Goal: Information Seeking & Learning: Learn about a topic

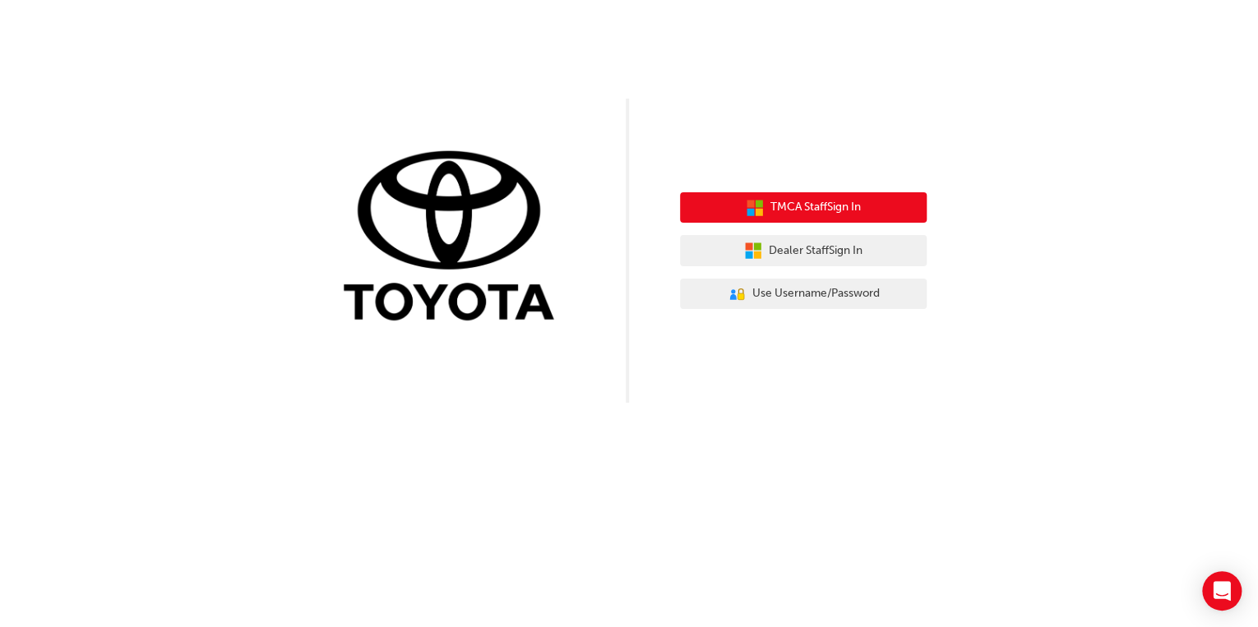
click at [855, 217] on button "TMCA Staff Sign In" at bounding box center [803, 207] width 247 height 31
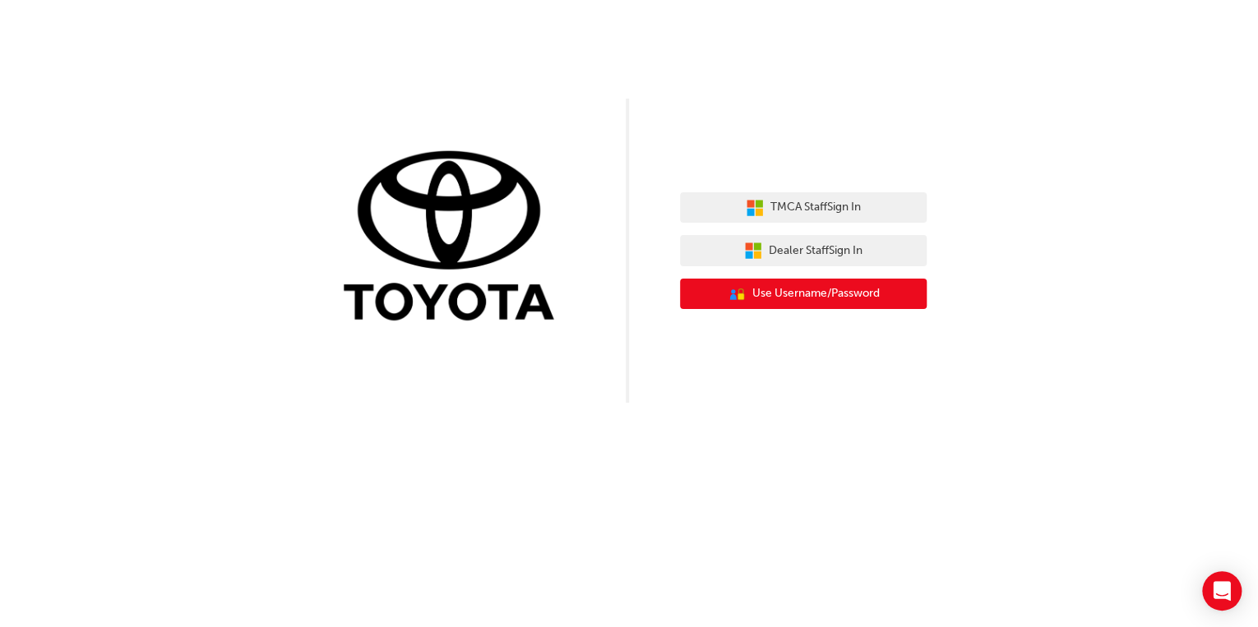
click at [809, 304] on button "User Authentication Icon - Blue Person, Gold Lock Use Username/Password" at bounding box center [803, 294] width 247 height 31
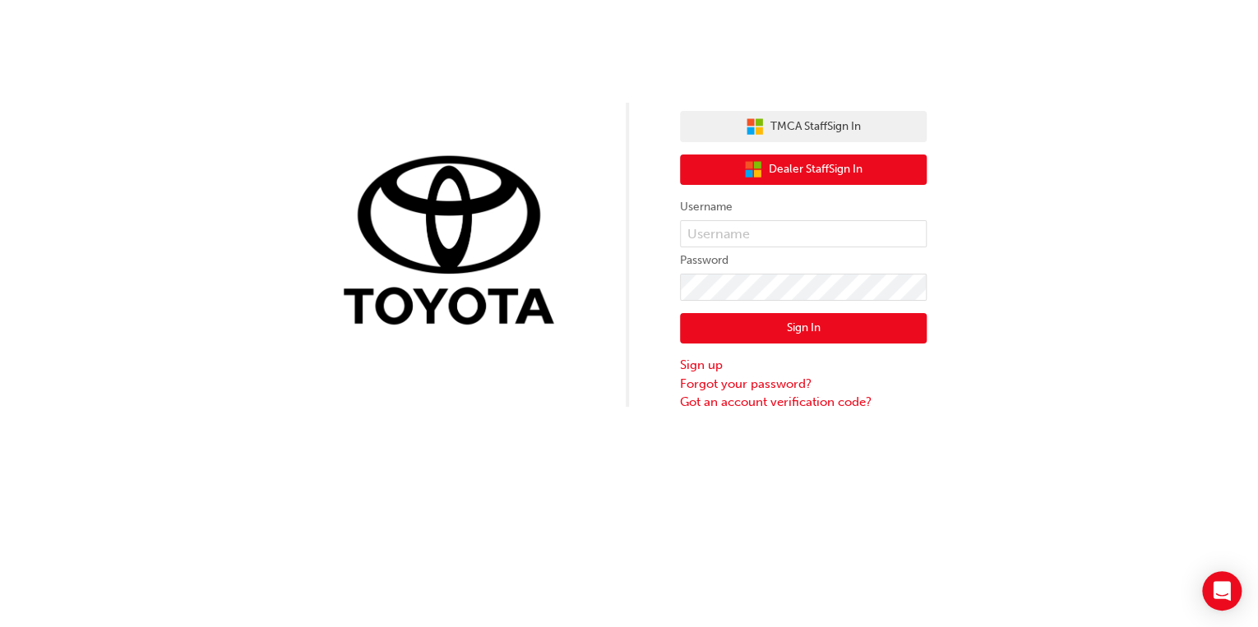
click at [827, 166] on span "Dealer Staff Sign In" at bounding box center [816, 169] width 94 height 19
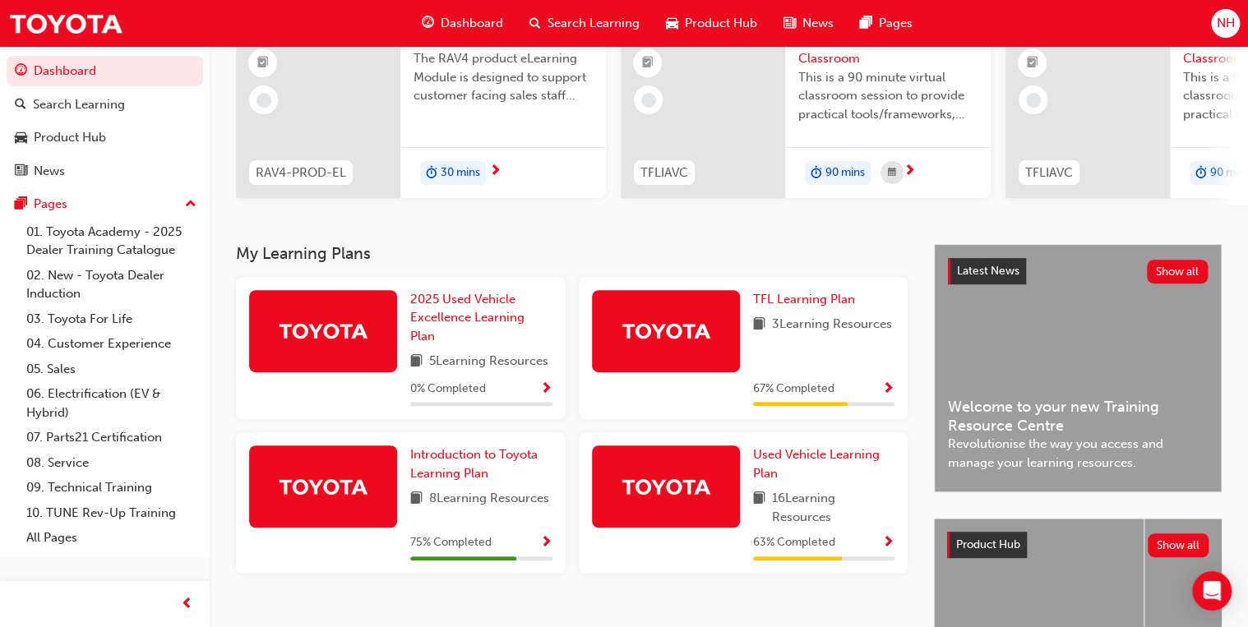
scroll to position [197, 0]
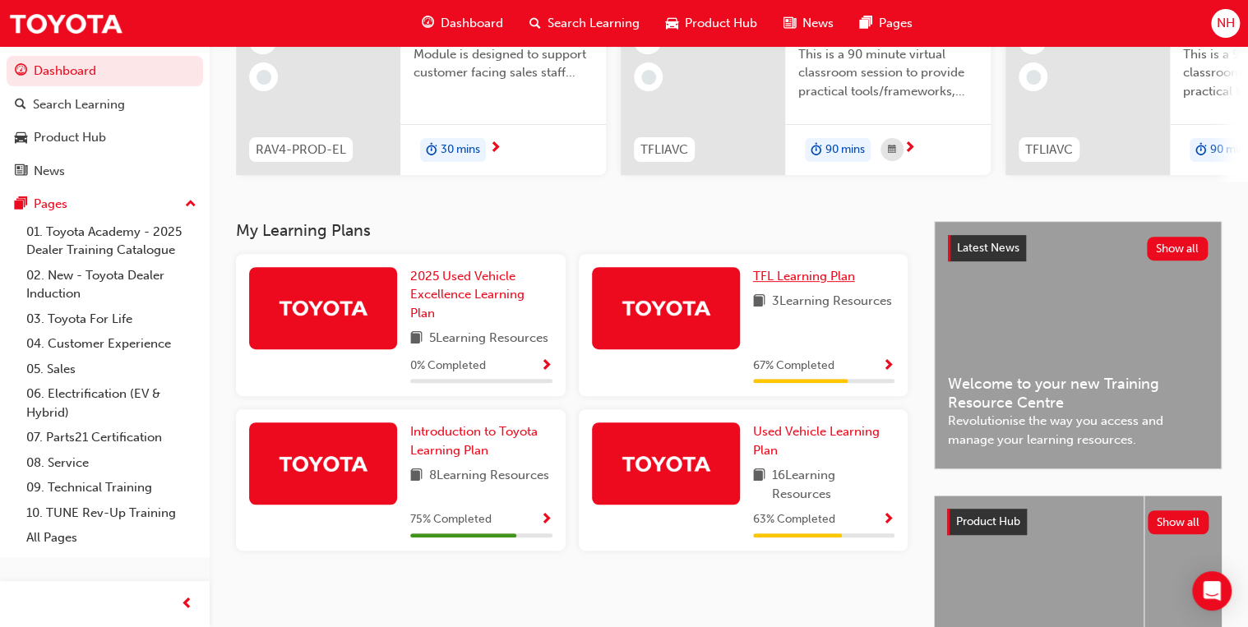
click at [770, 282] on span "TFL Learning Plan" at bounding box center [804, 276] width 102 height 15
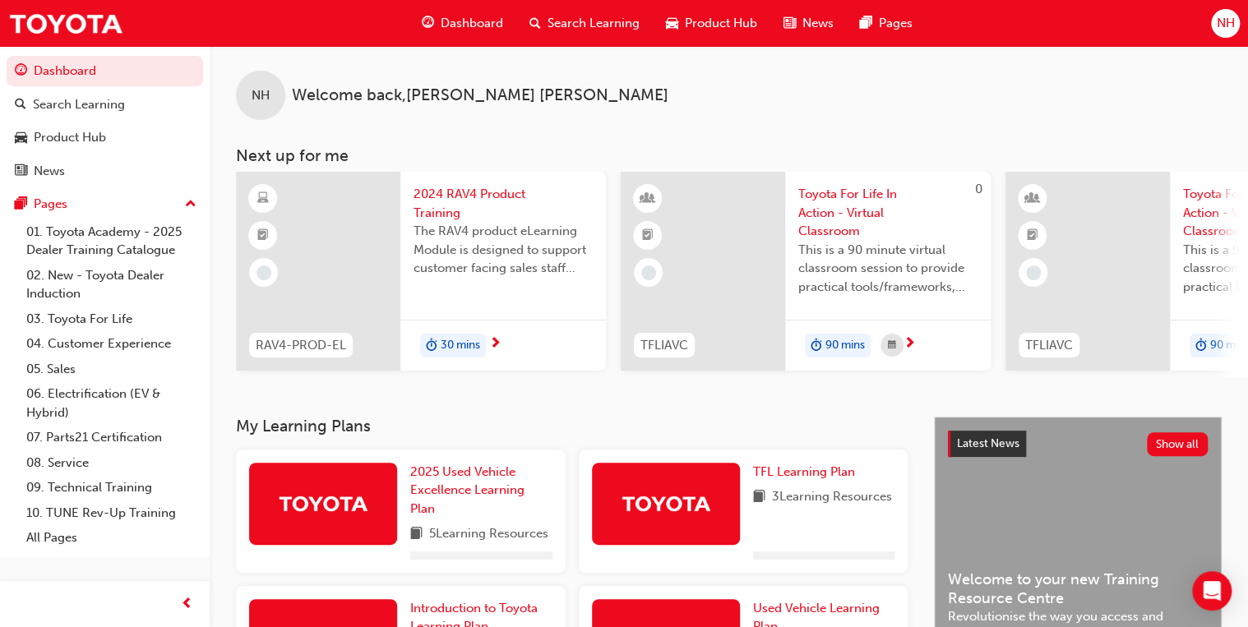
scroll to position [199, 0]
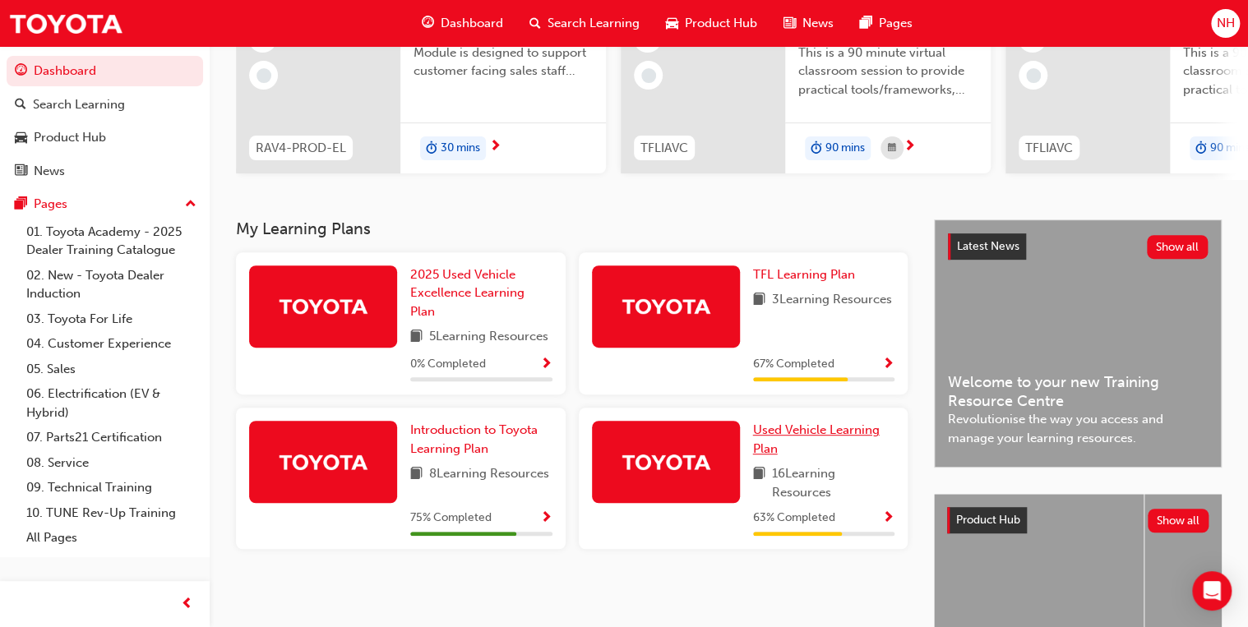
click at [802, 438] on span "Used Vehicle Learning Plan" at bounding box center [816, 440] width 127 height 34
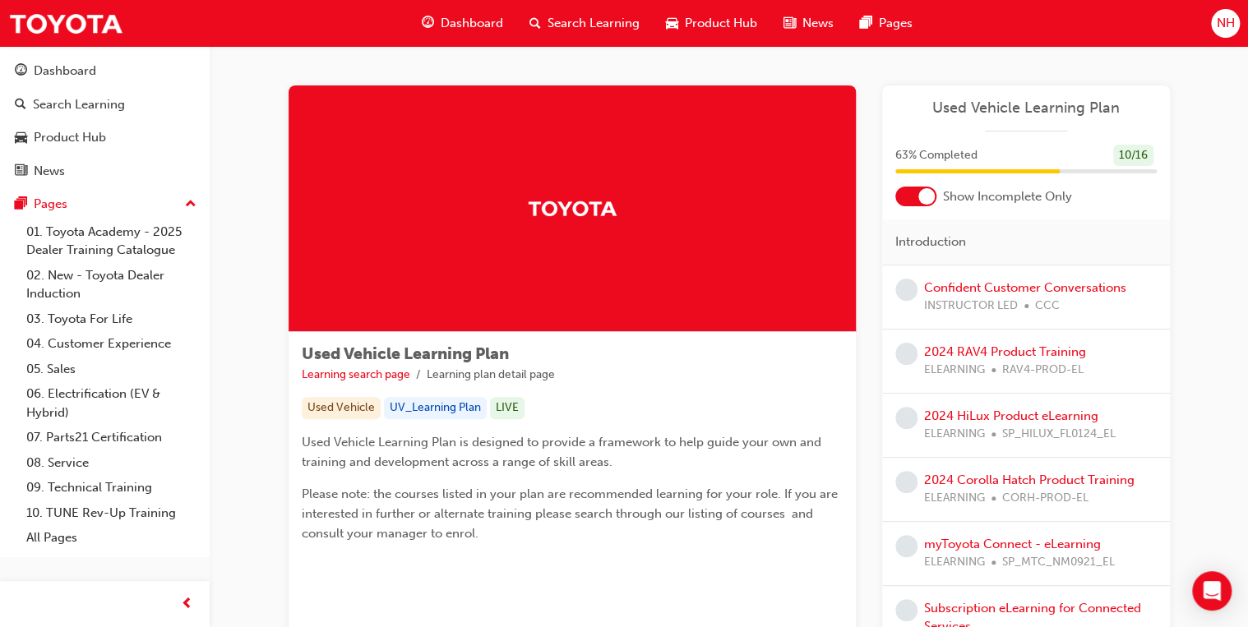
click at [464, 28] on span "Dashboard" at bounding box center [472, 23] width 62 height 19
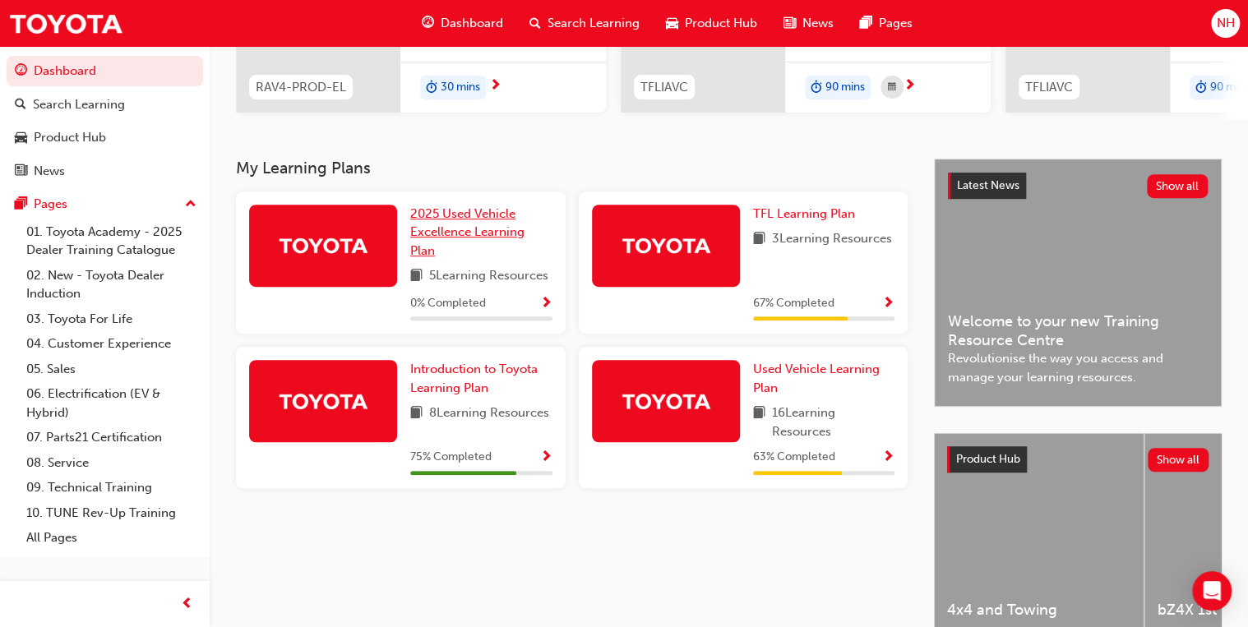
scroll to position [263, 0]
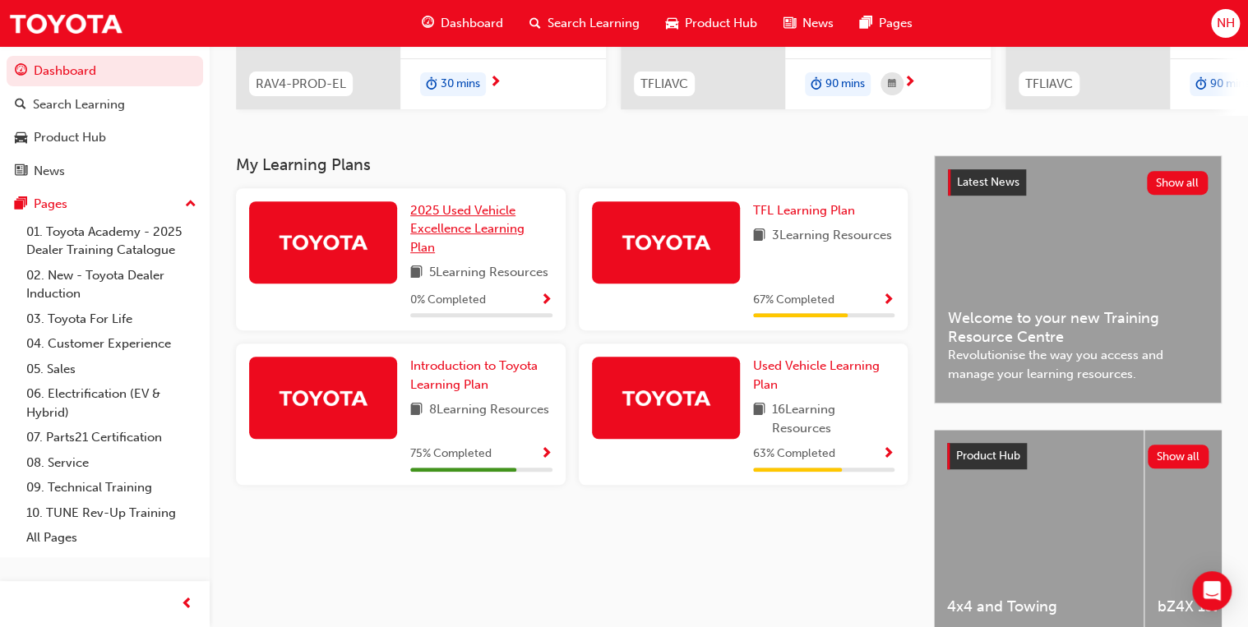
click at [489, 229] on span "2025 Used Vehicle Excellence Learning Plan" at bounding box center [467, 229] width 114 height 52
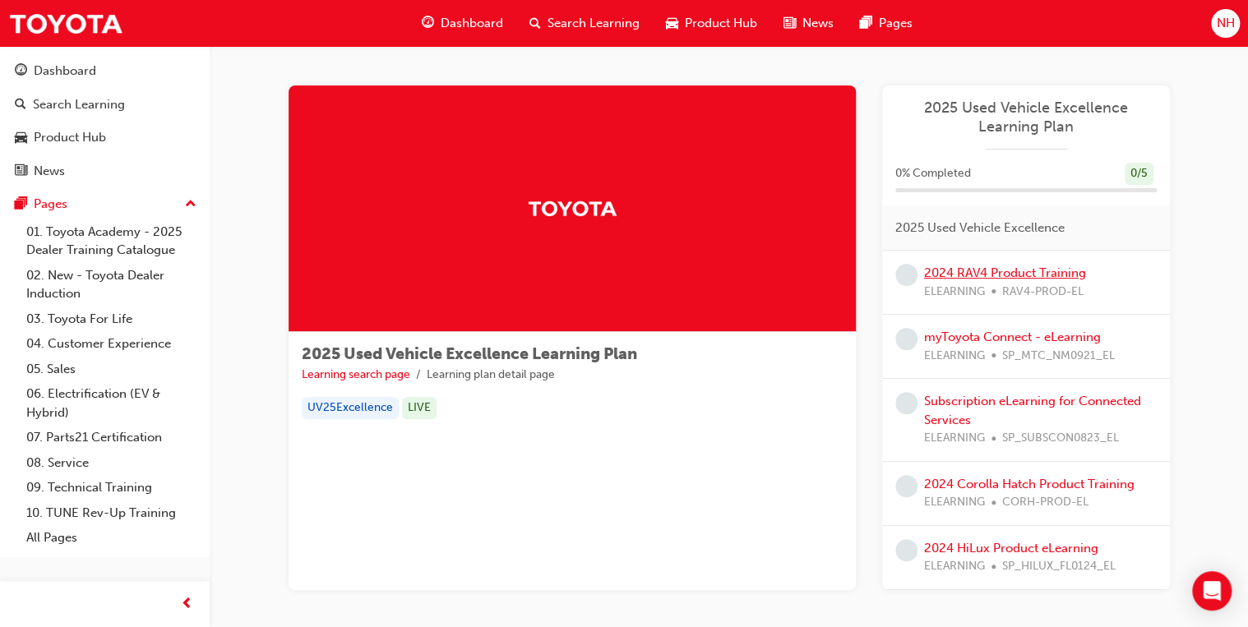
click at [1036, 275] on link "2024 RAV4 Product Training" at bounding box center [1005, 273] width 162 height 15
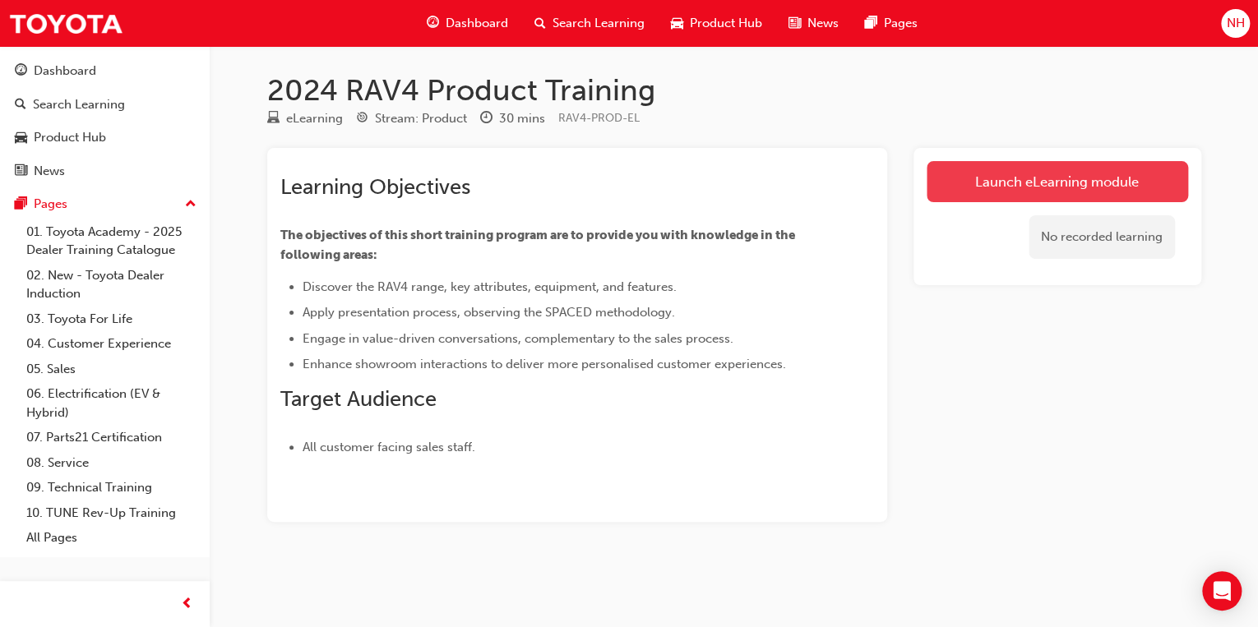
click at [1054, 181] on link "Launch eLearning module" at bounding box center [1057, 181] width 261 height 41
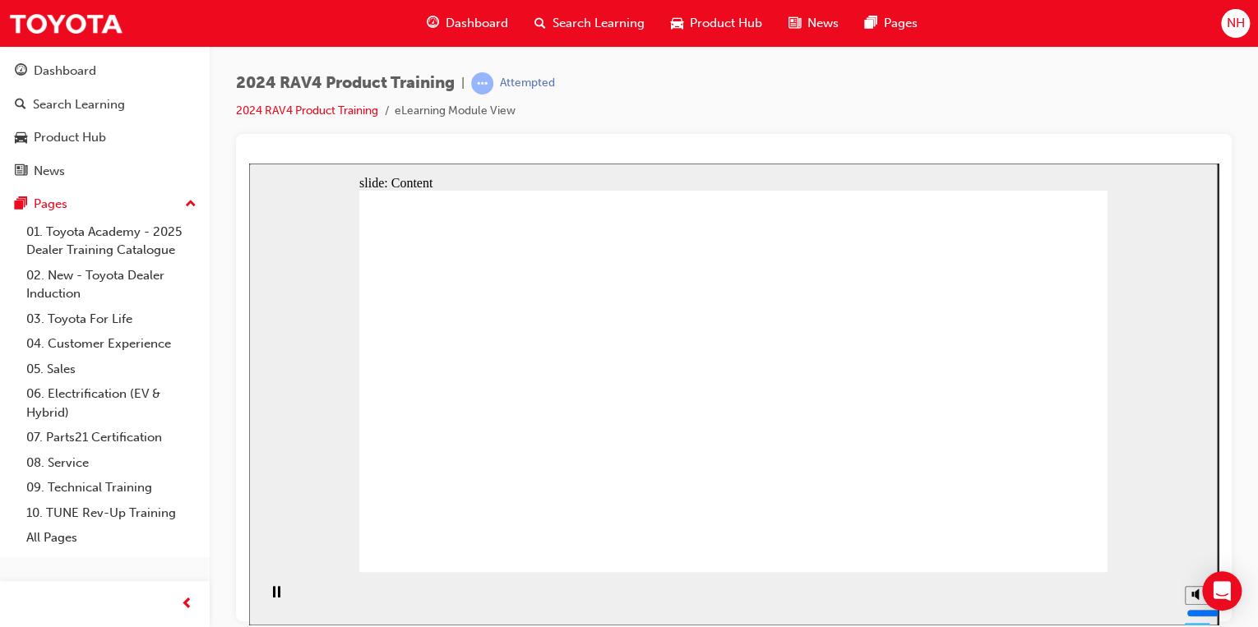
click at [1191, 534] on rect "Mute (Ctrl+Alt+M)" at bounding box center [1192, 531] width 2 height 5
click at [1191, 538] on icon "Unmute (Ctrl+Alt+M)" at bounding box center [1197, 532] width 13 height 12
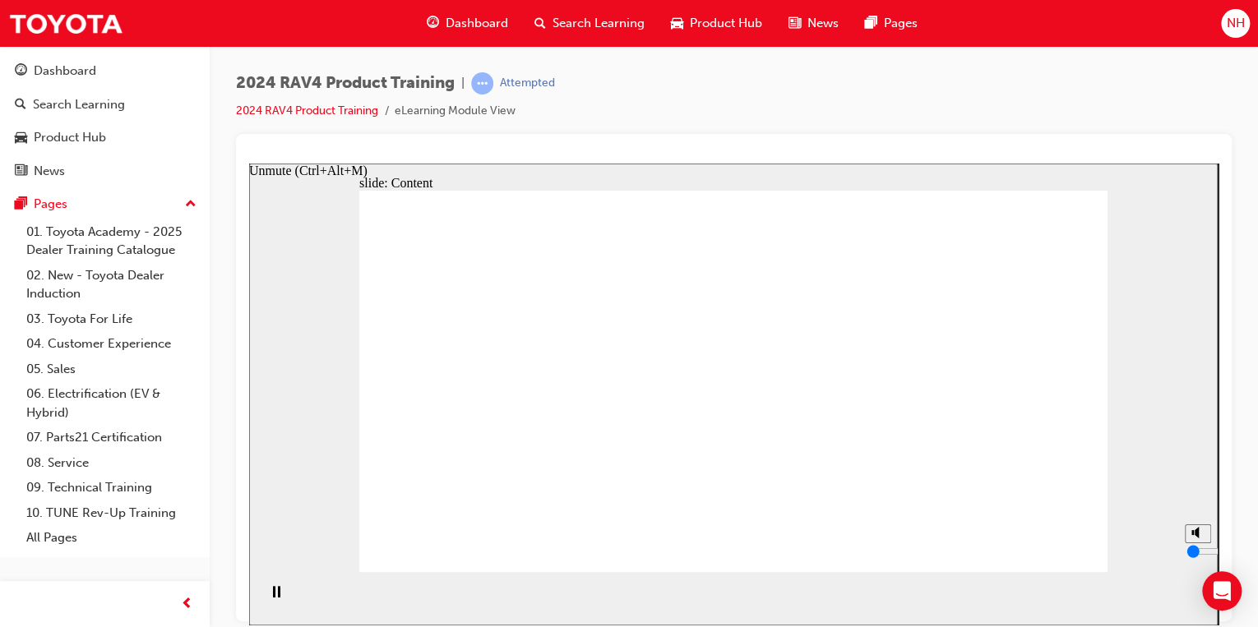
type input "8"
click at [273, 594] on icon "Pause (Ctrl+Alt+P)" at bounding box center [276, 591] width 7 height 12
click at [270, 594] on icon "Play (Ctrl+Alt+P)" at bounding box center [275, 591] width 11 height 12
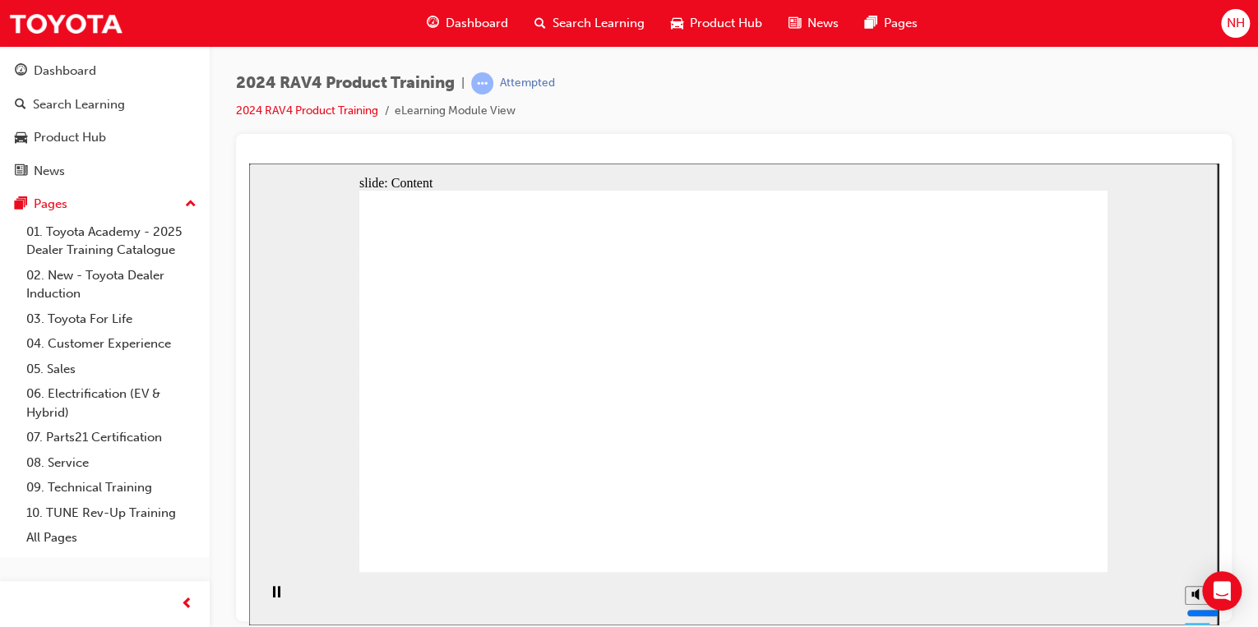
click at [275, 599] on icon "Play (Ctrl+Alt+P)" at bounding box center [276, 591] width 12 height 13
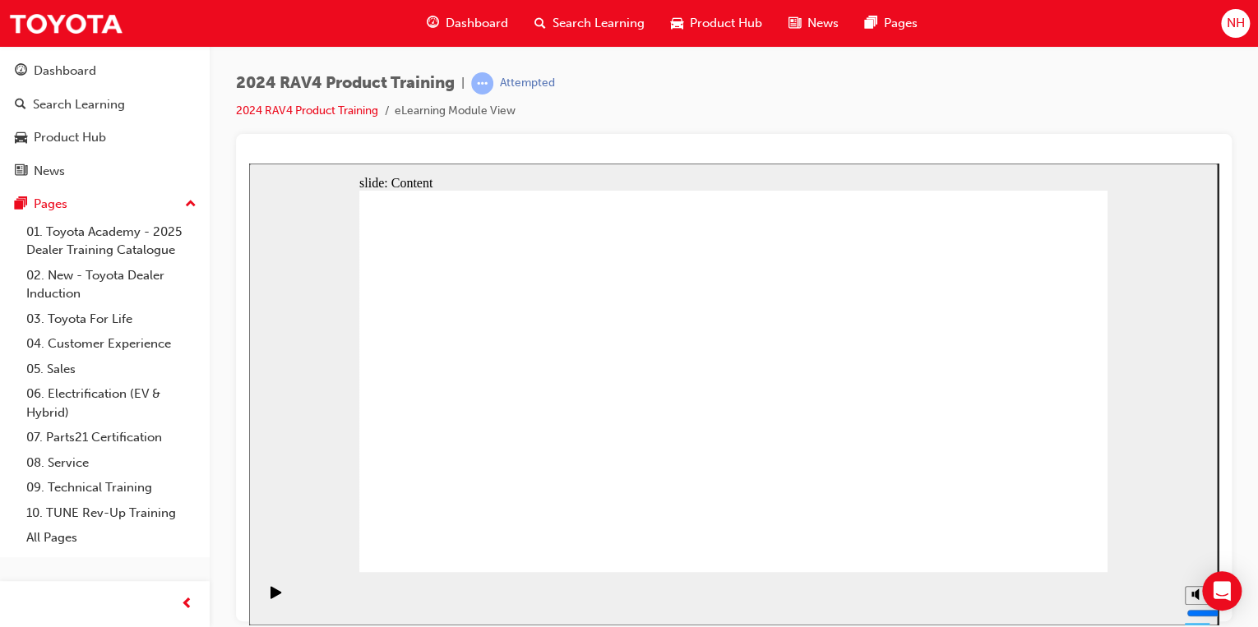
drag, startPoint x: 1051, startPoint y: 534, endPoint x: 1052, endPoint y: 548, distance: 13.2
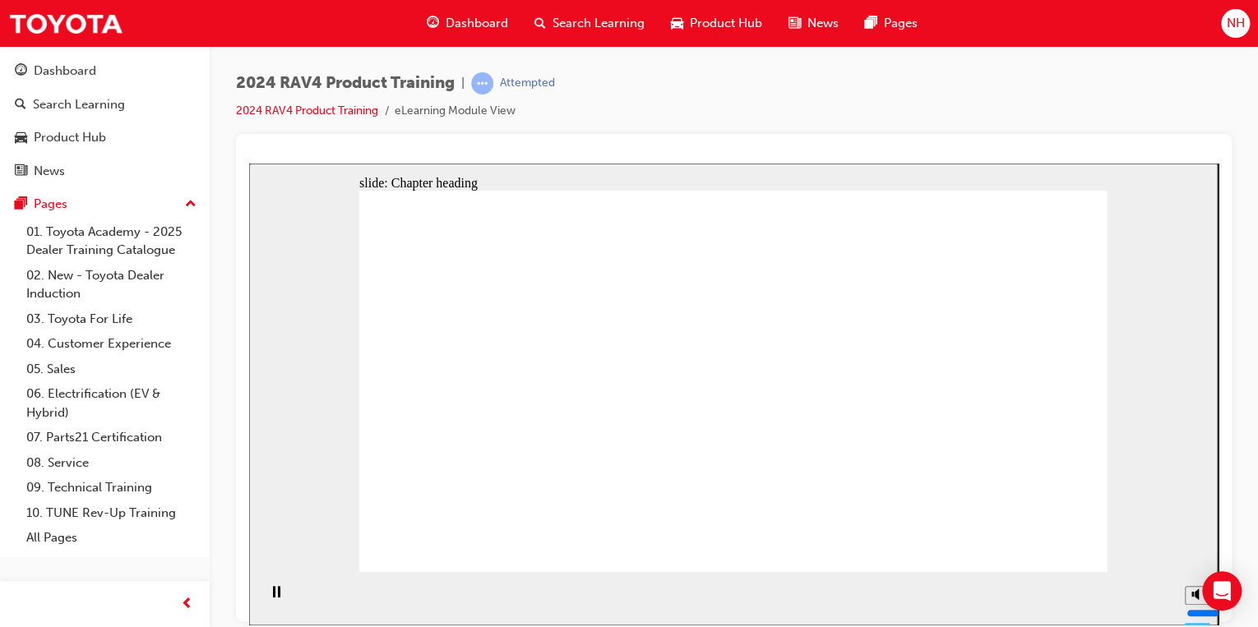
drag, startPoint x: 756, startPoint y: 480, endPoint x: 765, endPoint y: 480, distance: 9.0
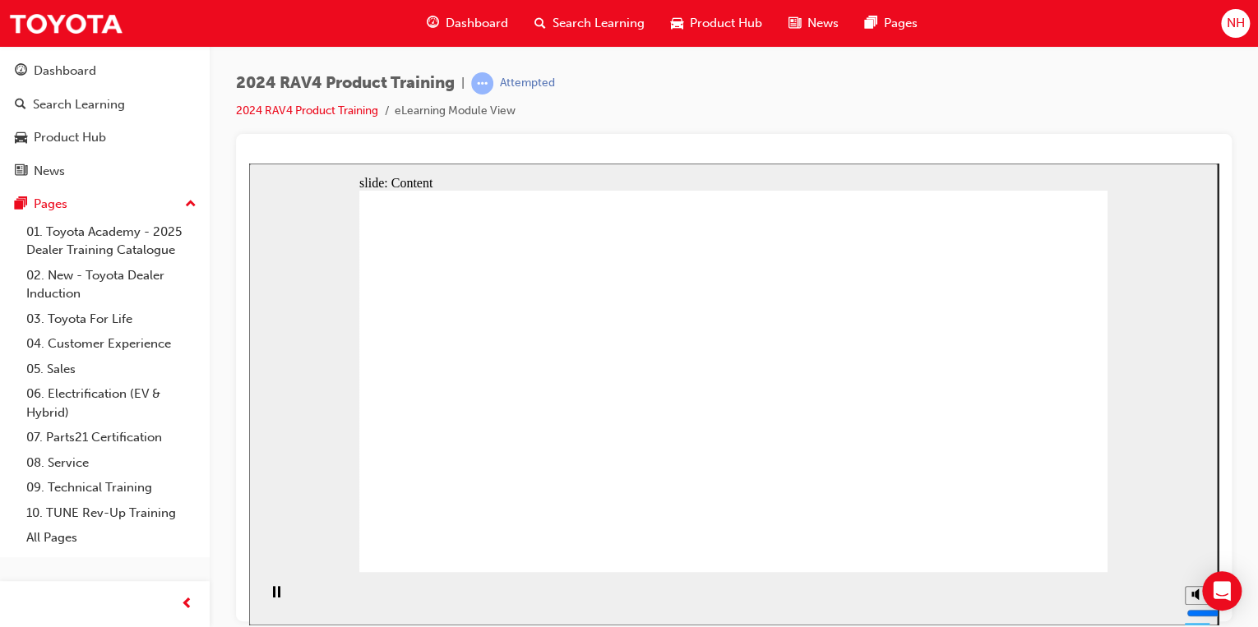
radio input "true"
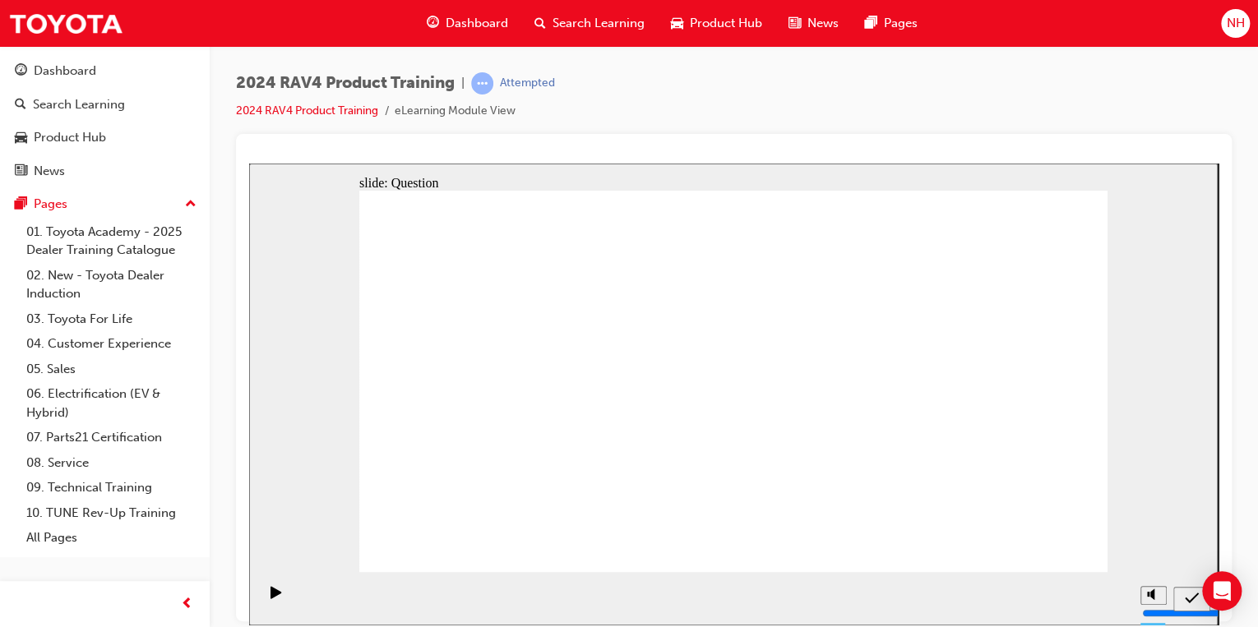
radio input "true"
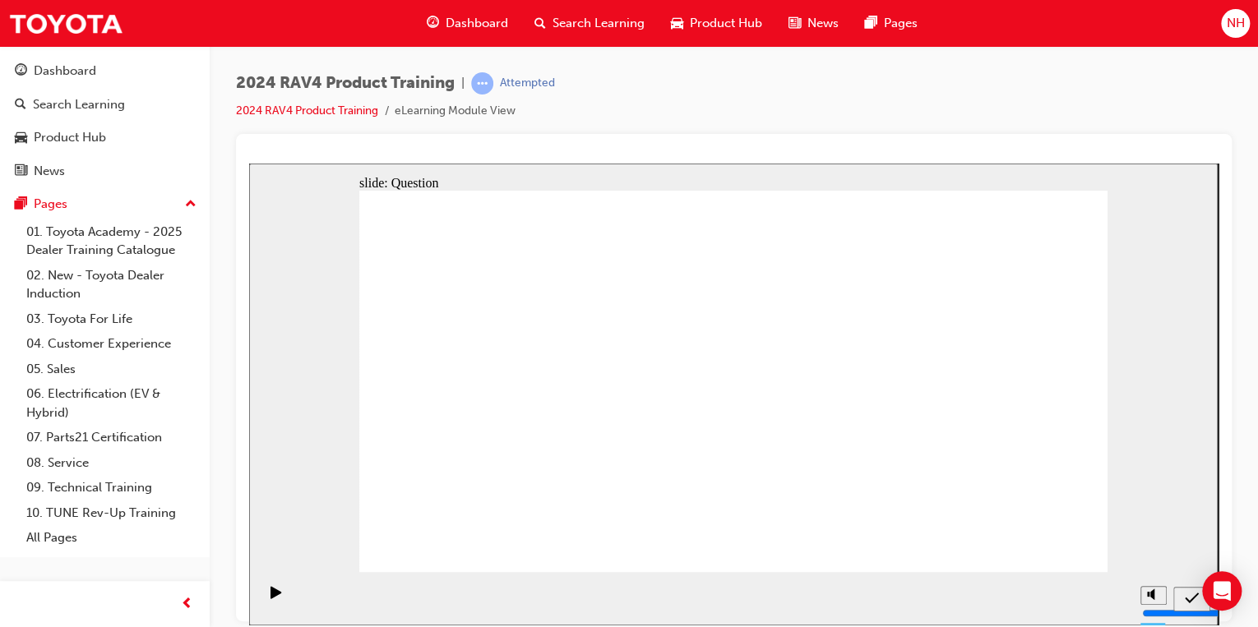
radio input "true"
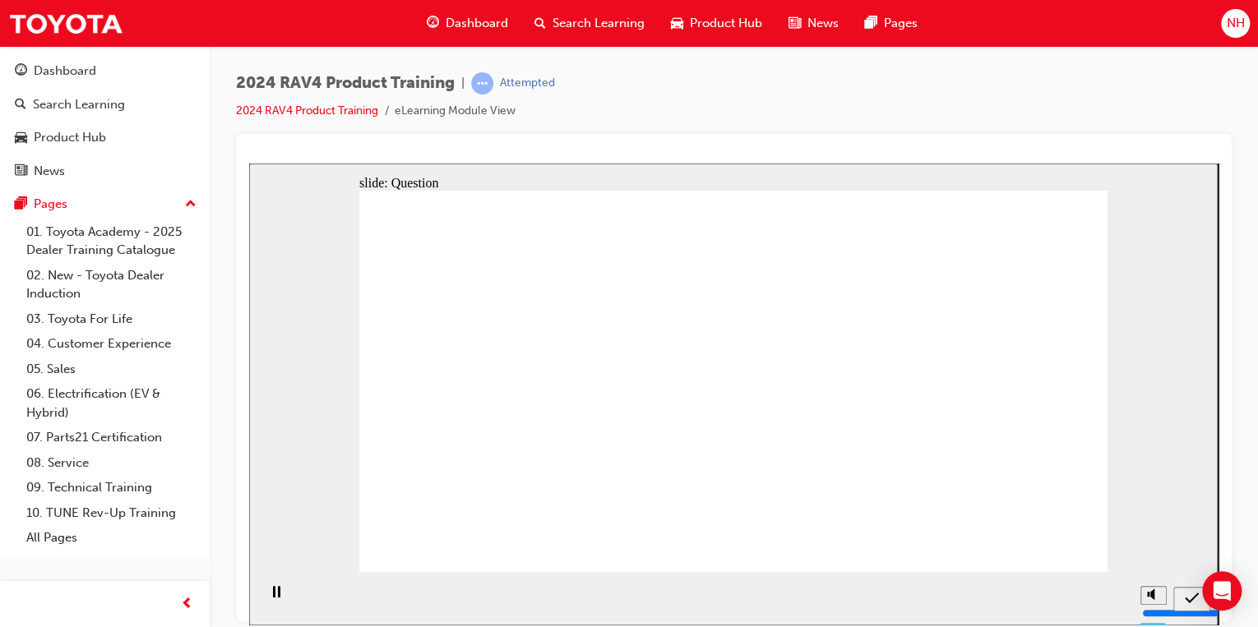
radio input "false"
radio input "true"
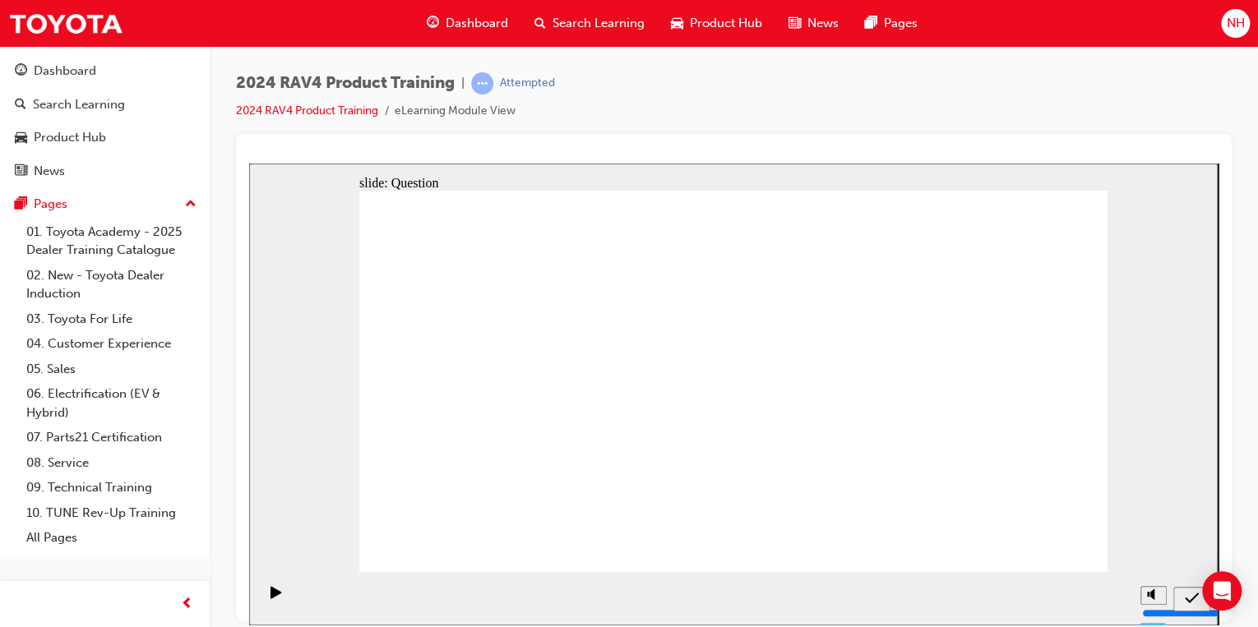
drag, startPoint x: 525, startPoint y: 447, endPoint x: 521, endPoint y: 363, distance: 84.0
drag, startPoint x: 521, startPoint y: 363, endPoint x: 533, endPoint y: 367, distance: 12.0
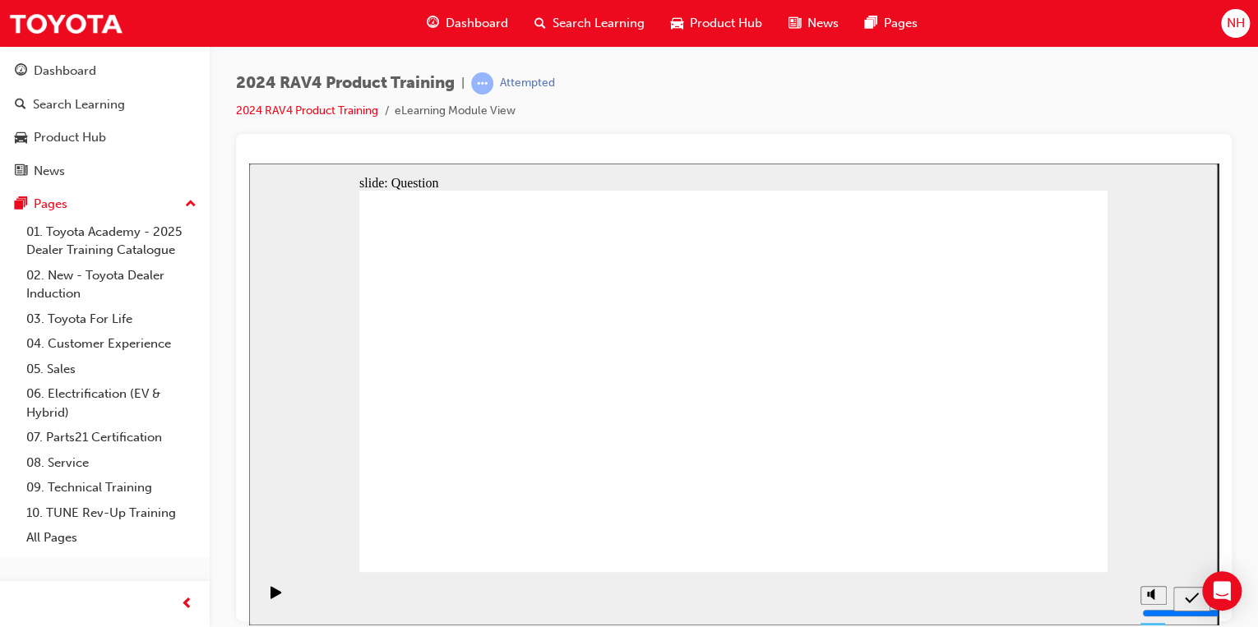
drag, startPoint x: 952, startPoint y: 372, endPoint x: 645, endPoint y: 372, distance: 306.7
drag, startPoint x: 696, startPoint y: 336, endPoint x: 686, endPoint y: 304, distance: 33.5
drag, startPoint x: 758, startPoint y: 377, endPoint x: 963, endPoint y: 374, distance: 204.7
drag, startPoint x: 844, startPoint y: 371, endPoint x: 826, endPoint y: 373, distance: 18.3
drag, startPoint x: 925, startPoint y: 368, endPoint x: 915, endPoint y: 501, distance: 133.5
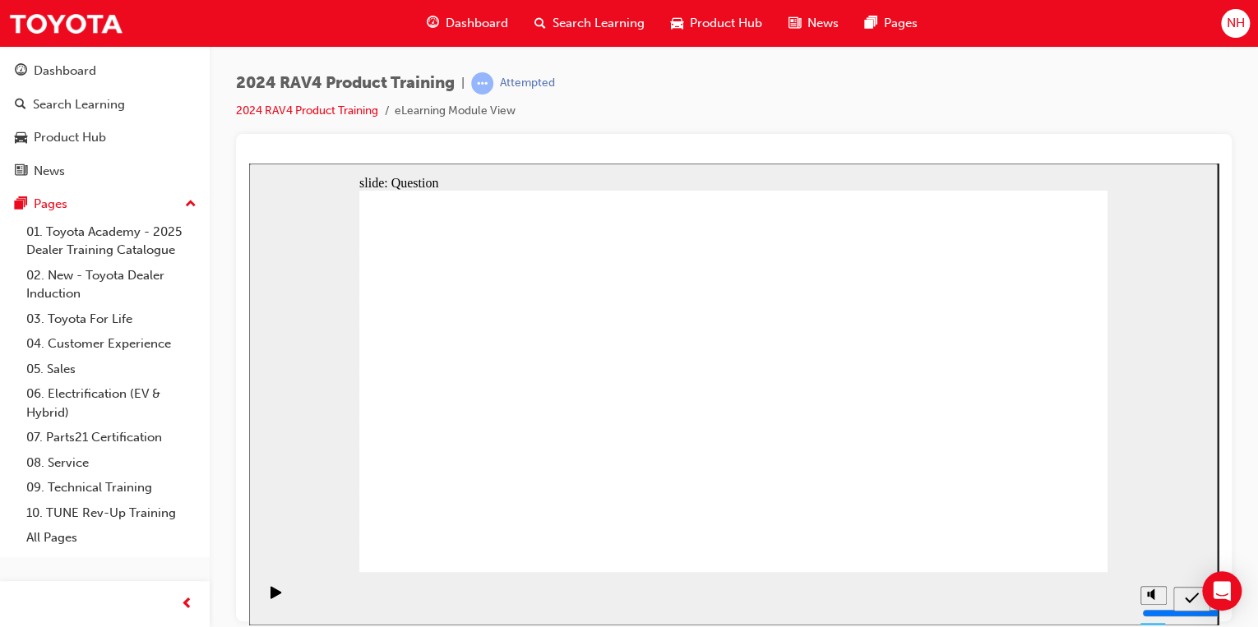
drag, startPoint x: 809, startPoint y: 368, endPoint x: 815, endPoint y: 493, distance: 125.1
drag, startPoint x: 664, startPoint y: 314, endPoint x: 672, endPoint y: 497, distance: 182.7
drag, startPoint x: 533, startPoint y: 377, endPoint x: 543, endPoint y: 495, distance: 118.9
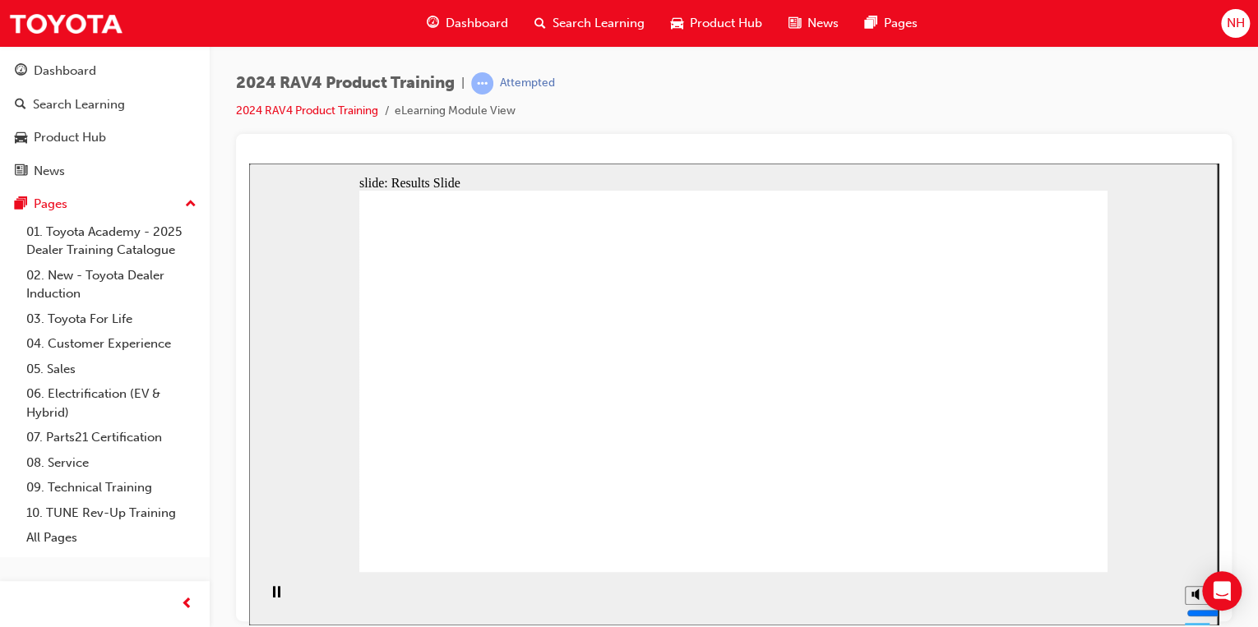
radio input "true"
drag, startPoint x: 1036, startPoint y: 533, endPoint x: 1043, endPoint y: 542, distance: 11.7
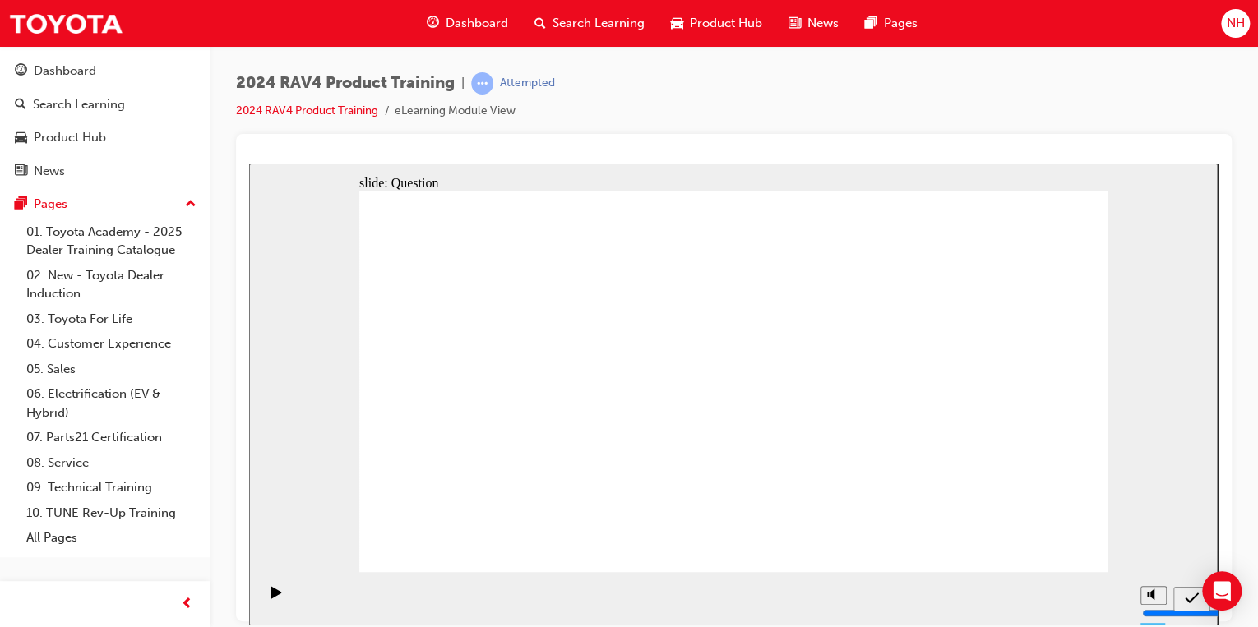
radio input "true"
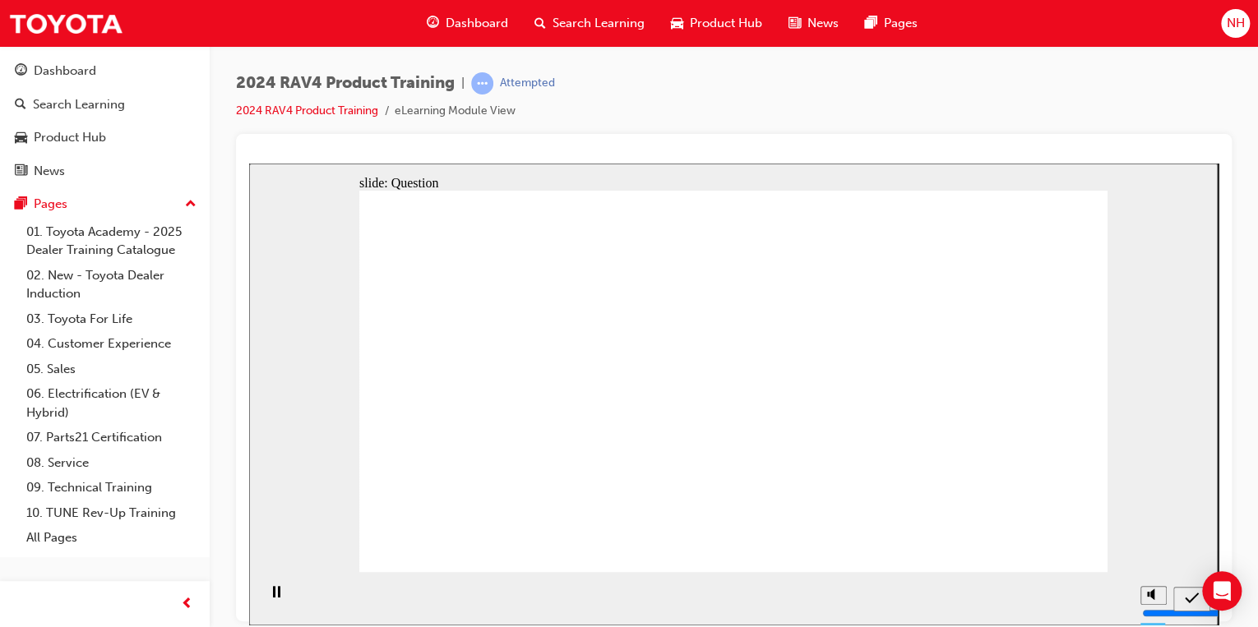
radio input "true"
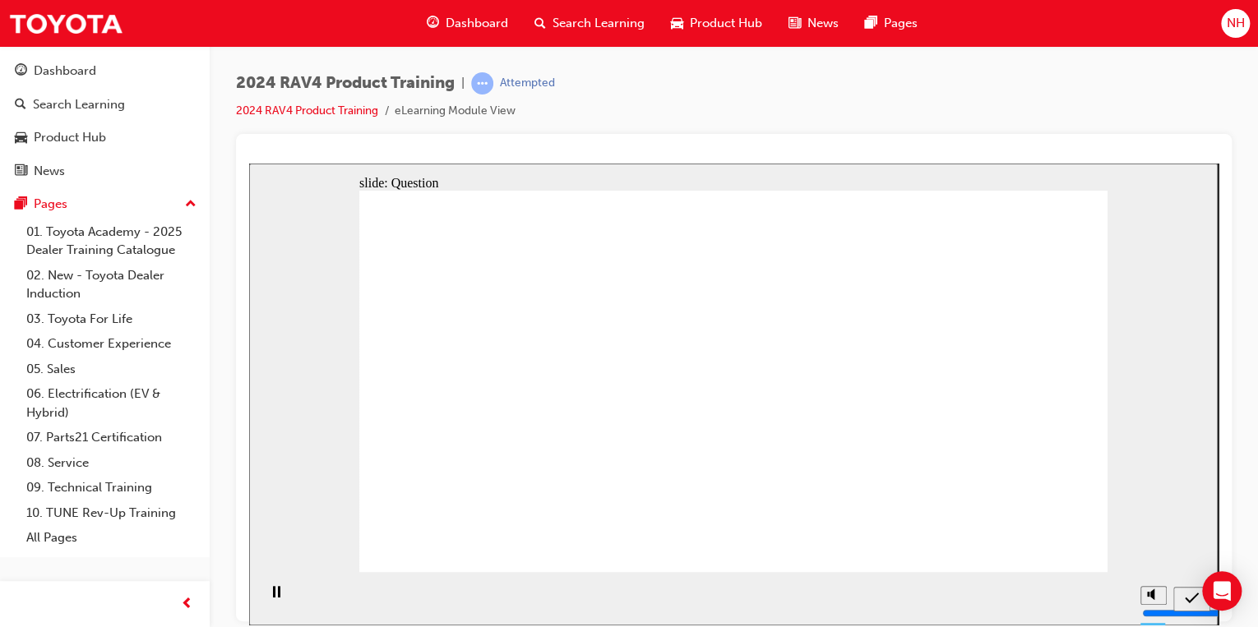
drag, startPoint x: 970, startPoint y: 370, endPoint x: 670, endPoint y: 495, distance: 325.1
drag, startPoint x: 819, startPoint y: 373, endPoint x: 803, endPoint y: 494, distance: 121.9
drag, startPoint x: 536, startPoint y: 364, endPoint x: 560, endPoint y: 492, distance: 129.6
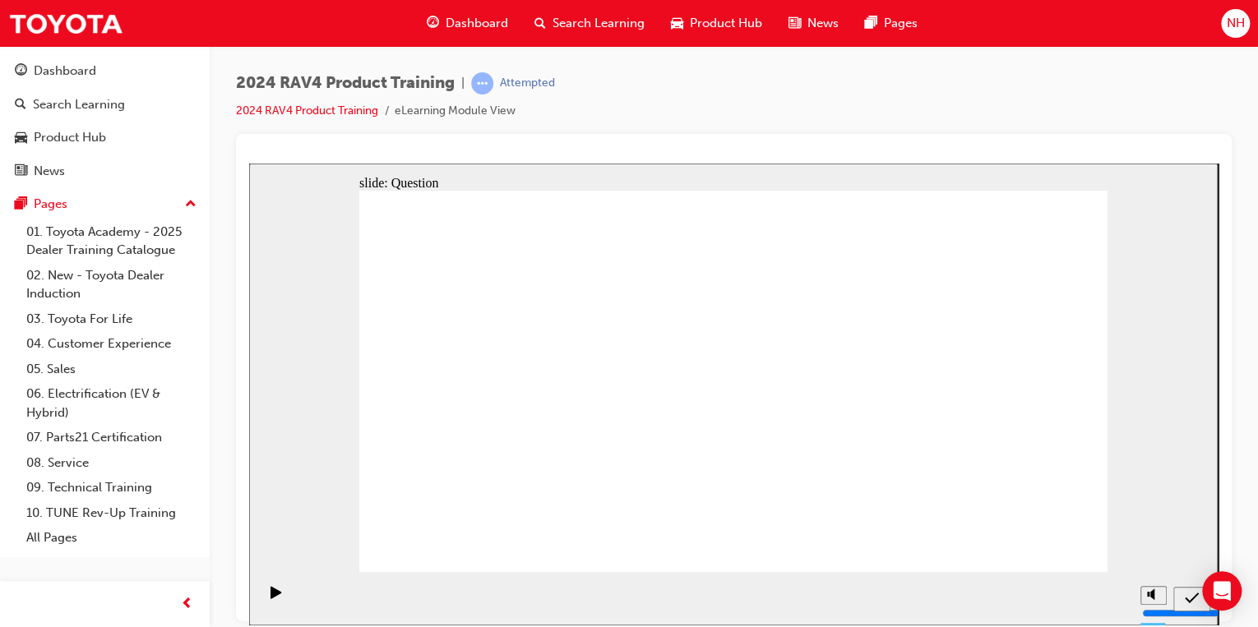
drag, startPoint x: 677, startPoint y: 384, endPoint x: 935, endPoint y: 500, distance: 282.2
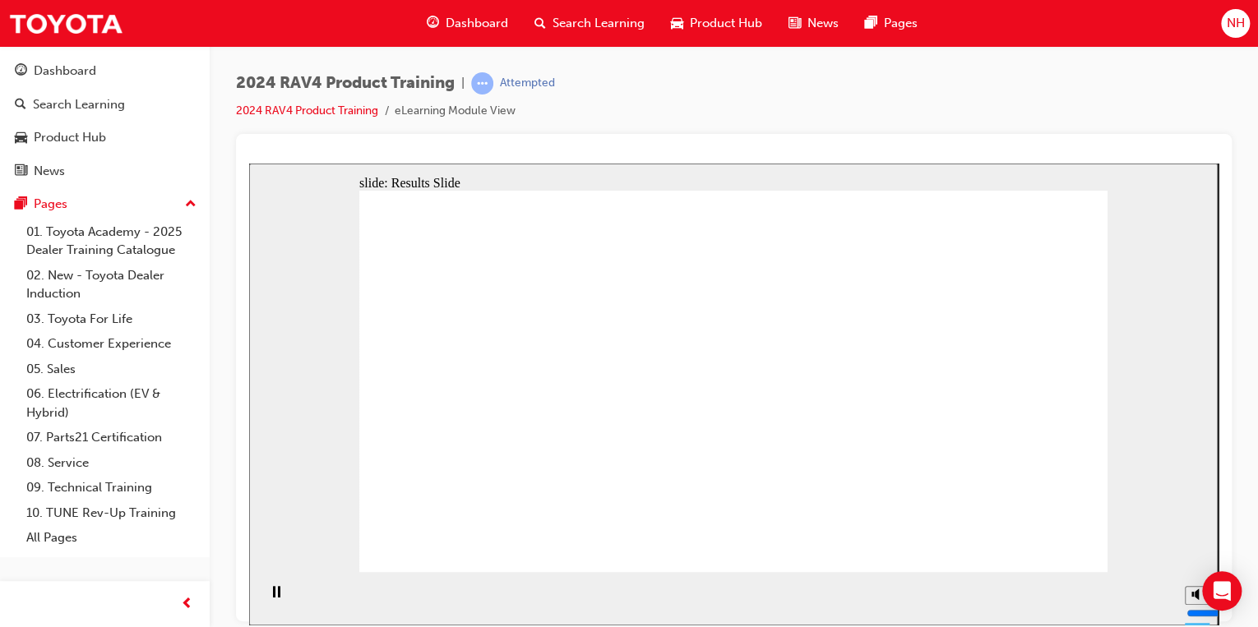
radio input "true"
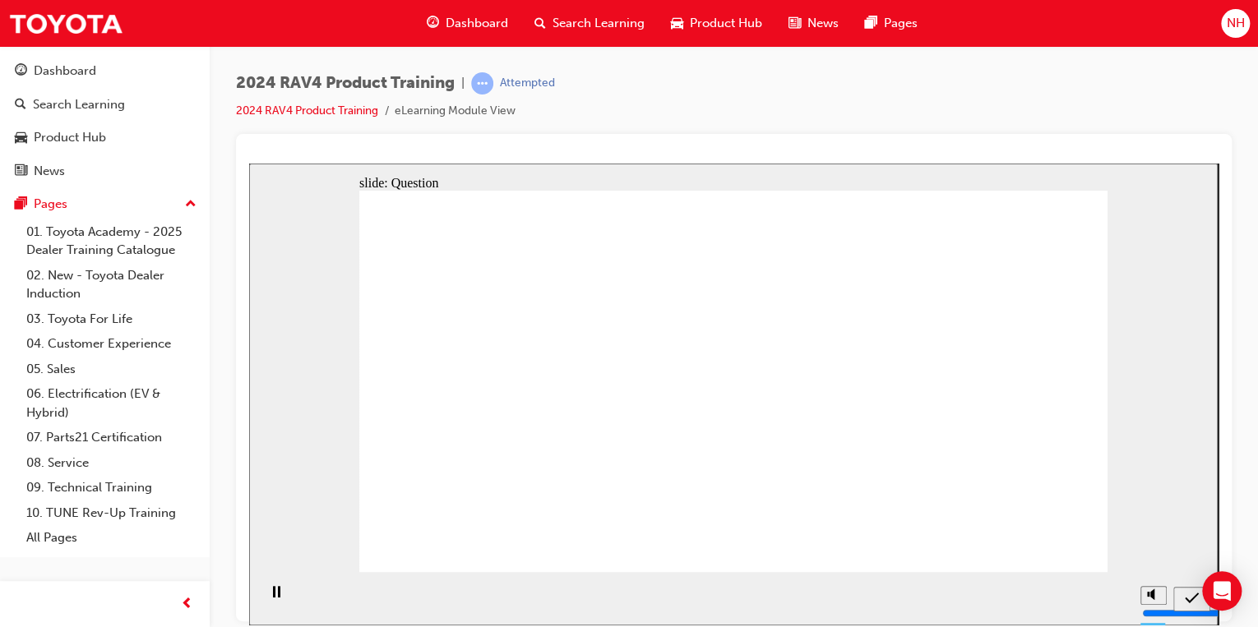
radio input "true"
drag, startPoint x: 1136, startPoint y: 550, endPoint x: 852, endPoint y: 492, distance: 290.4
click at [1131, 551] on div "slide: Question Rectangle 1 Rectangle 1 Correct That’s correct. Proceed to the …" at bounding box center [733, 394] width 968 height 462
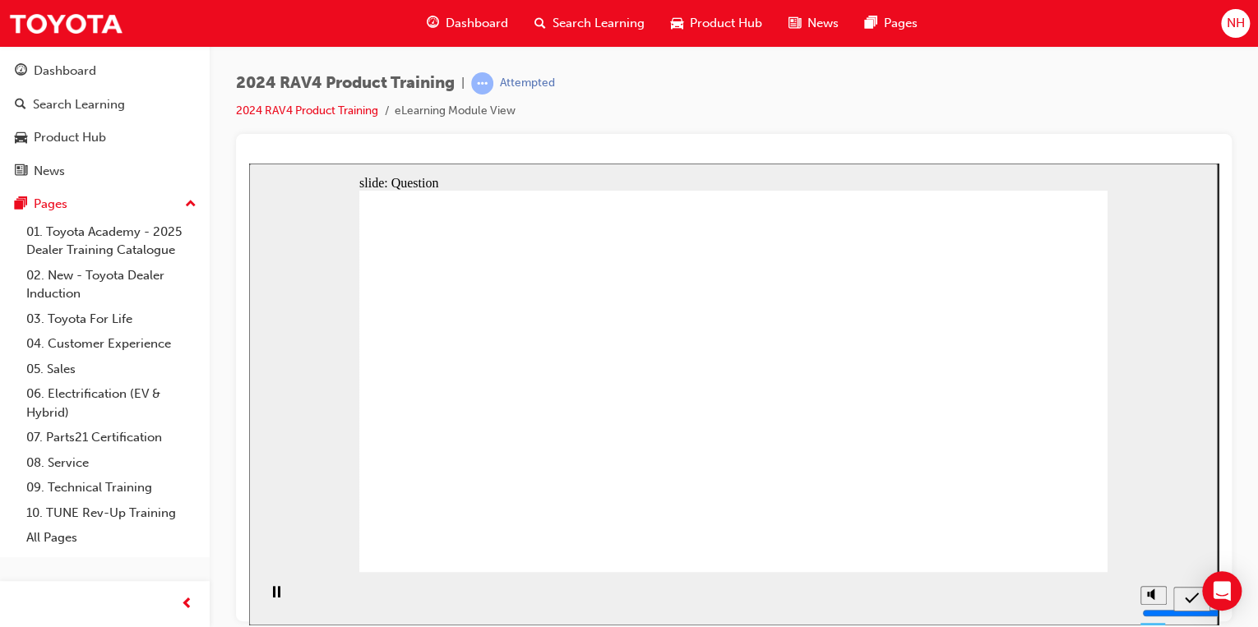
radio input "true"
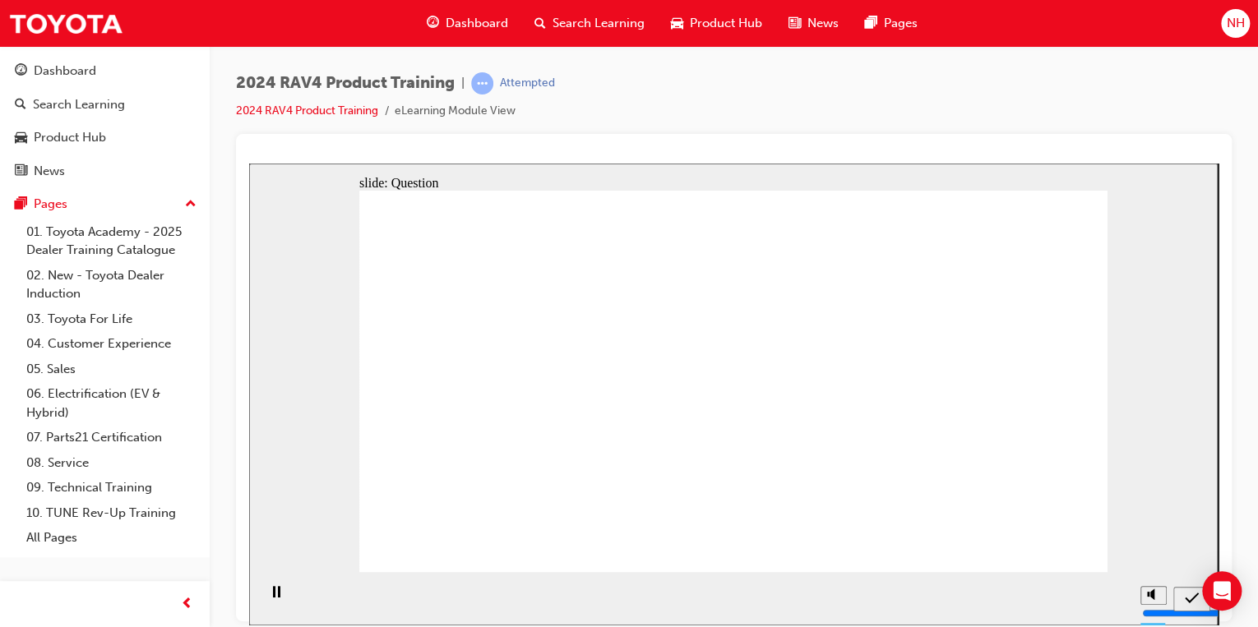
drag, startPoint x: 1045, startPoint y: 534, endPoint x: 1052, endPoint y: 541, distance: 9.9
radio input "true"
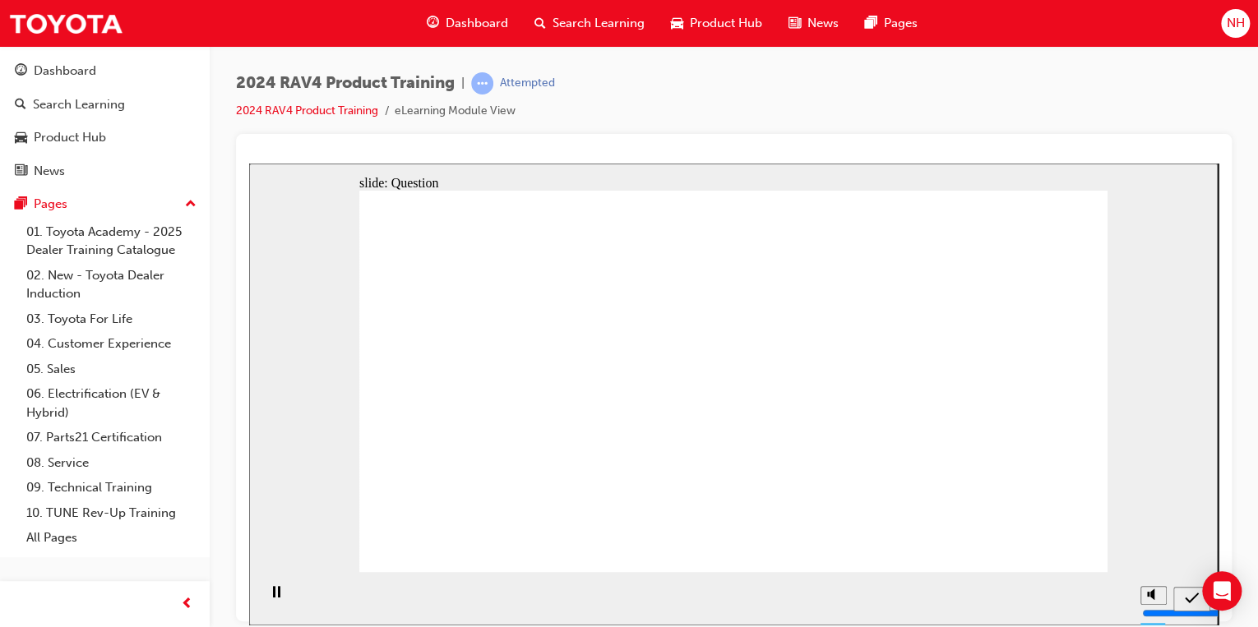
drag, startPoint x: 539, startPoint y: 397, endPoint x: 840, endPoint y: 522, distance: 325.8
drag, startPoint x: 973, startPoint y: 367, endPoint x: 663, endPoint y: 488, distance: 333.7
drag, startPoint x: 666, startPoint y: 366, endPoint x: 908, endPoint y: 446, distance: 254.5
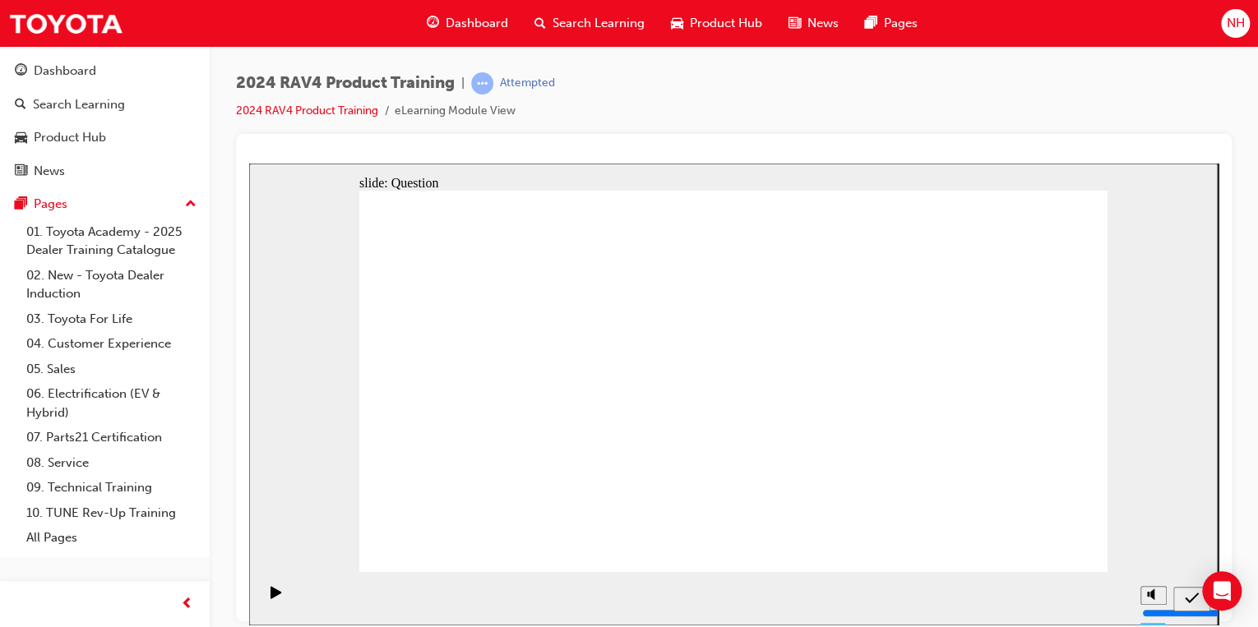
drag, startPoint x: 799, startPoint y: 377, endPoint x: 525, endPoint y: 502, distance: 300.9
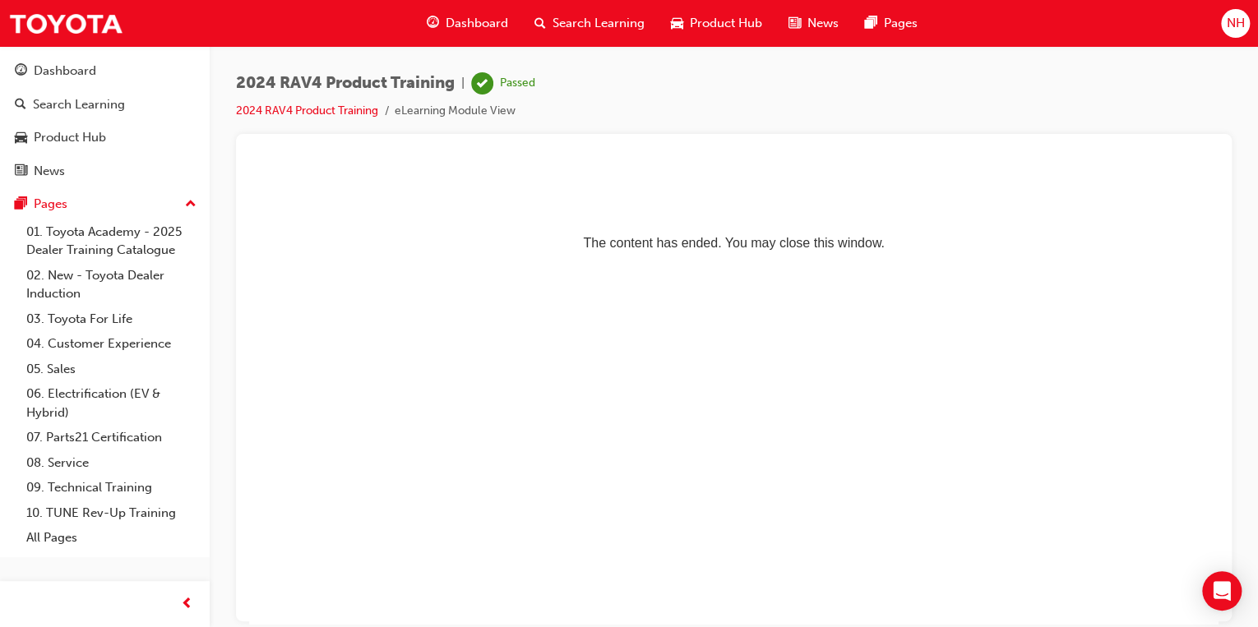
click at [471, 36] on div "Dashboard" at bounding box center [468, 24] width 108 height 34
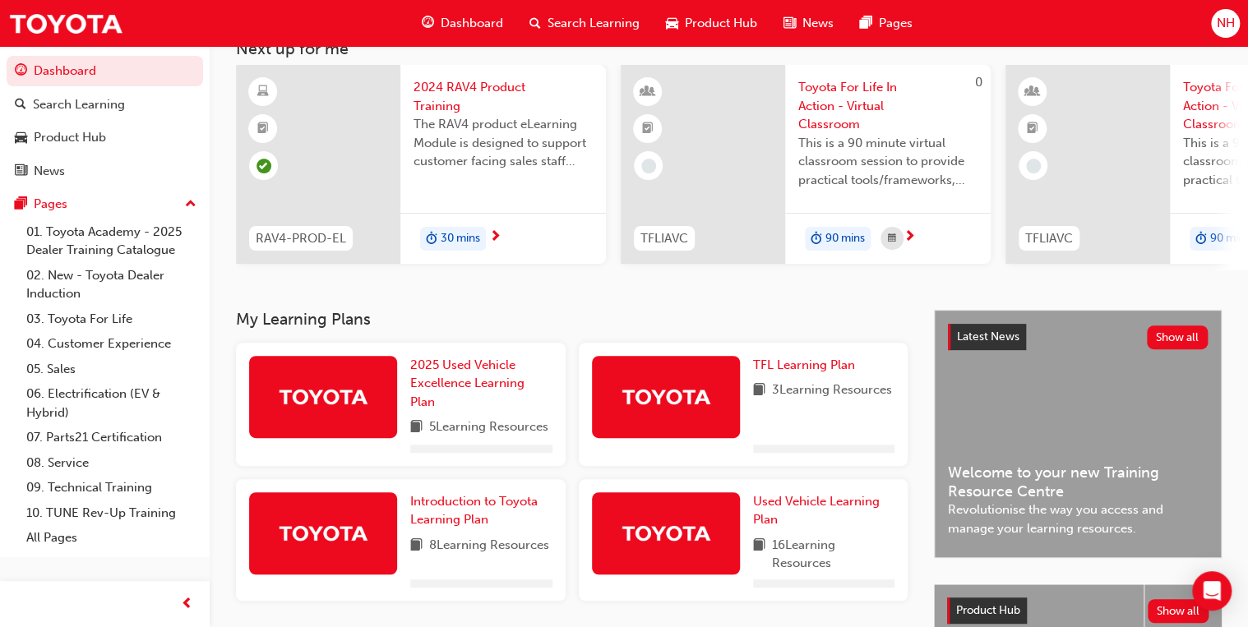
scroll to position [263, 0]
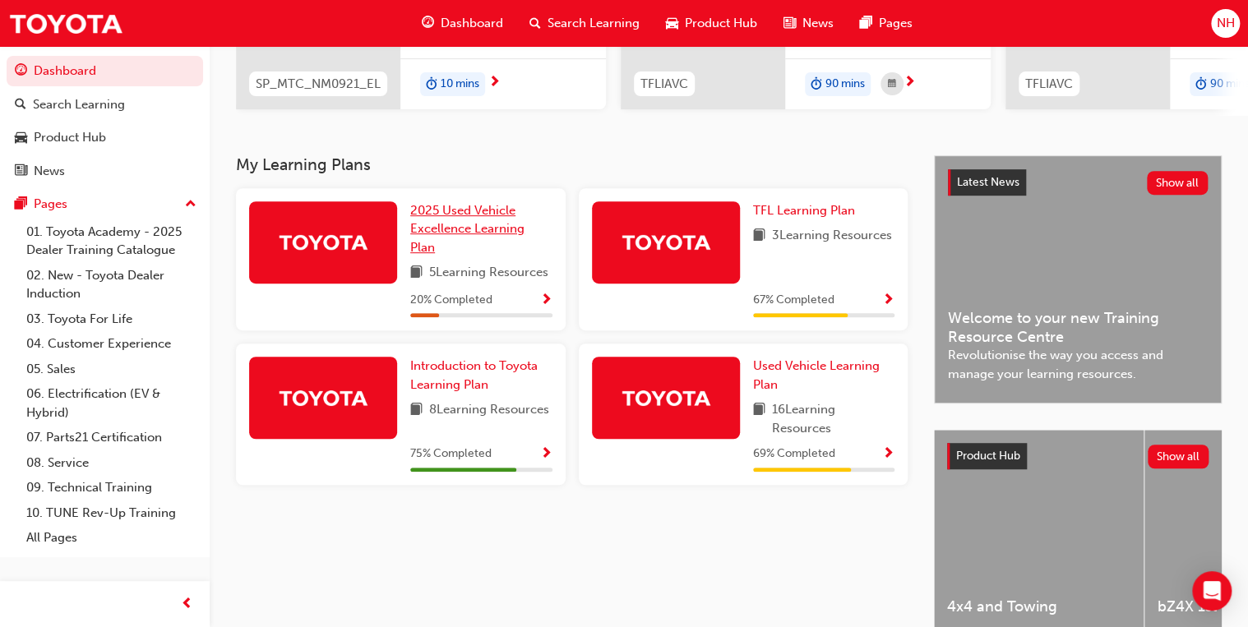
click at [460, 227] on span "2025 Used Vehicle Excellence Learning Plan" at bounding box center [467, 229] width 114 height 52
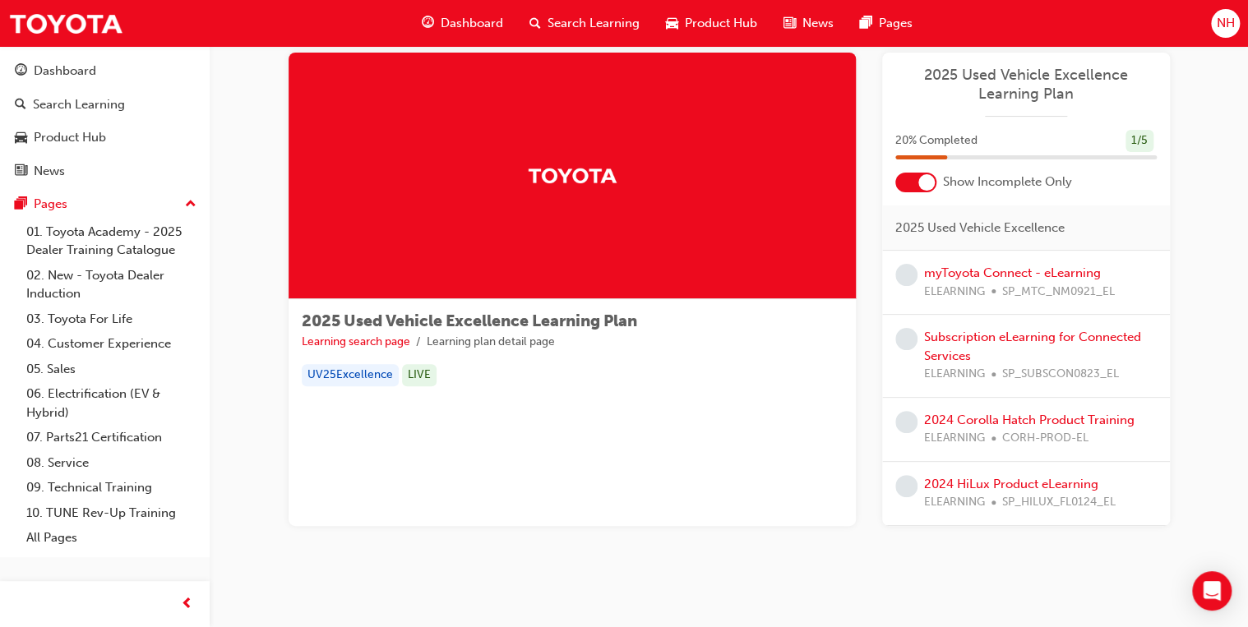
scroll to position [49, 0]
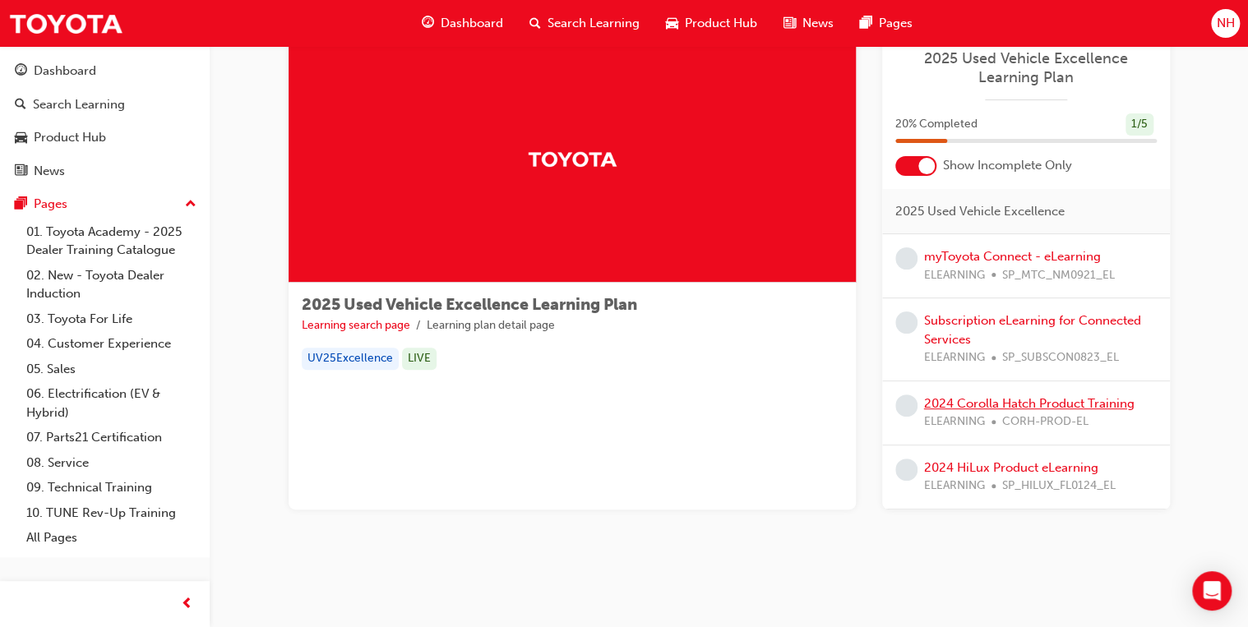
click at [994, 404] on link "2024 Corolla Hatch Product Training" at bounding box center [1029, 403] width 210 height 15
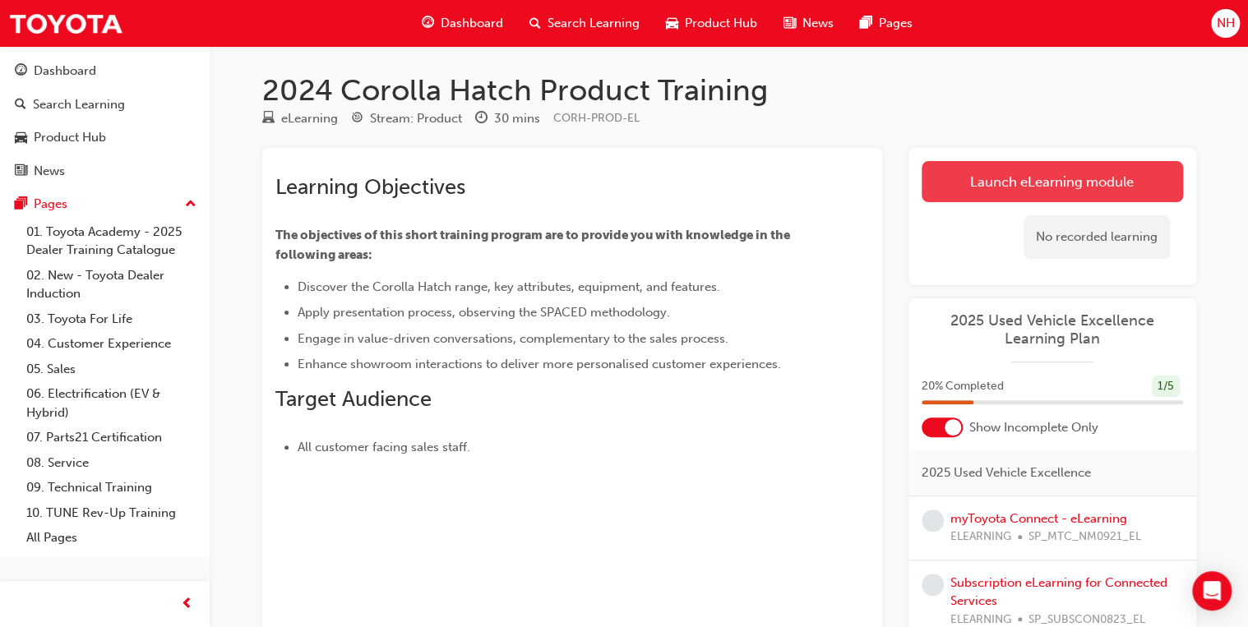
click at [1069, 177] on link "Launch eLearning module" at bounding box center [1052, 181] width 261 height 41
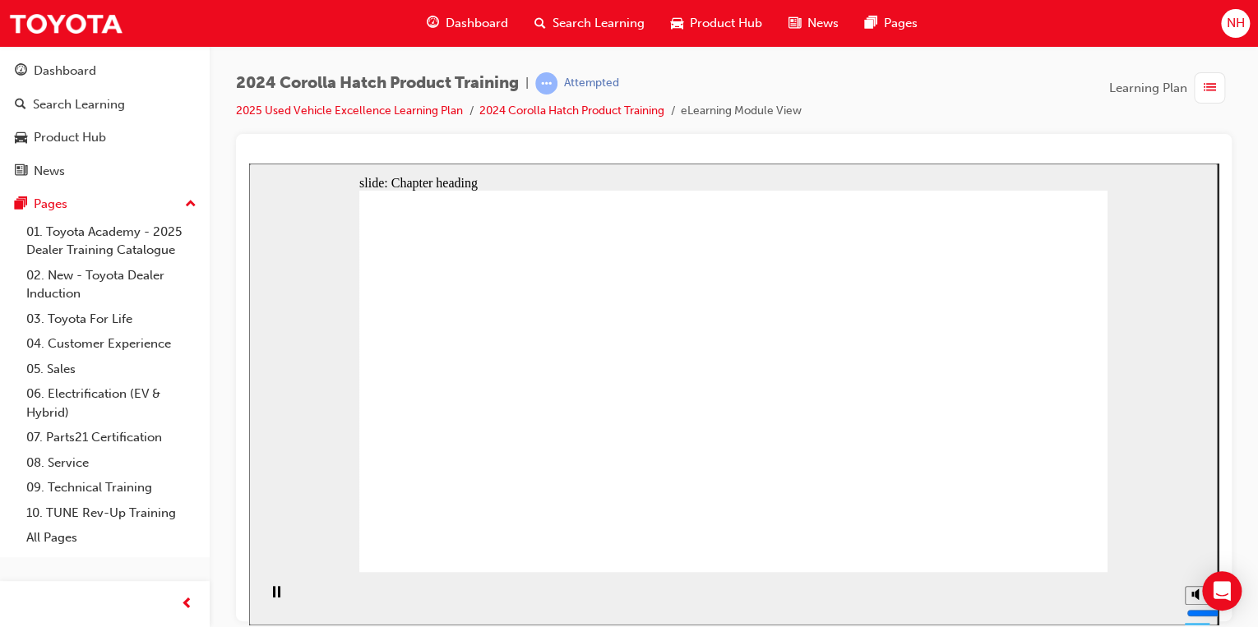
drag, startPoint x: 1071, startPoint y: 528, endPoint x: 1062, endPoint y: 520, distance: 11.7
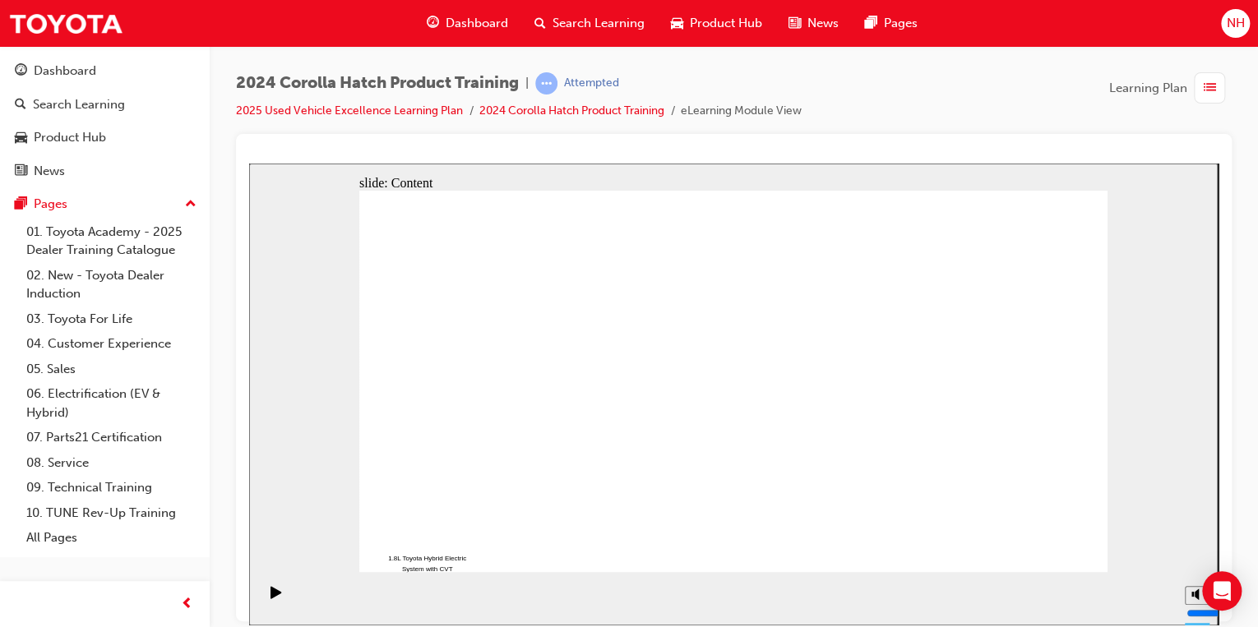
drag, startPoint x: 674, startPoint y: 324, endPoint x: 682, endPoint y: 319, distance: 9.6
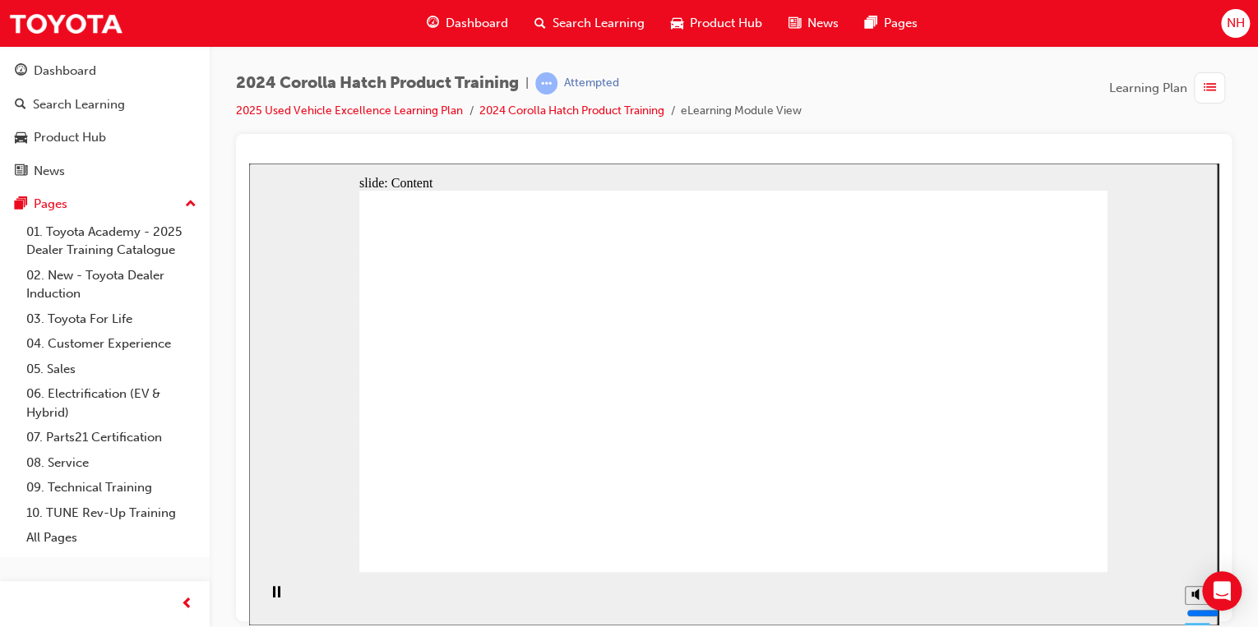
drag, startPoint x: 839, startPoint y: 417, endPoint x: 840, endPoint y: 429, distance: 12.4
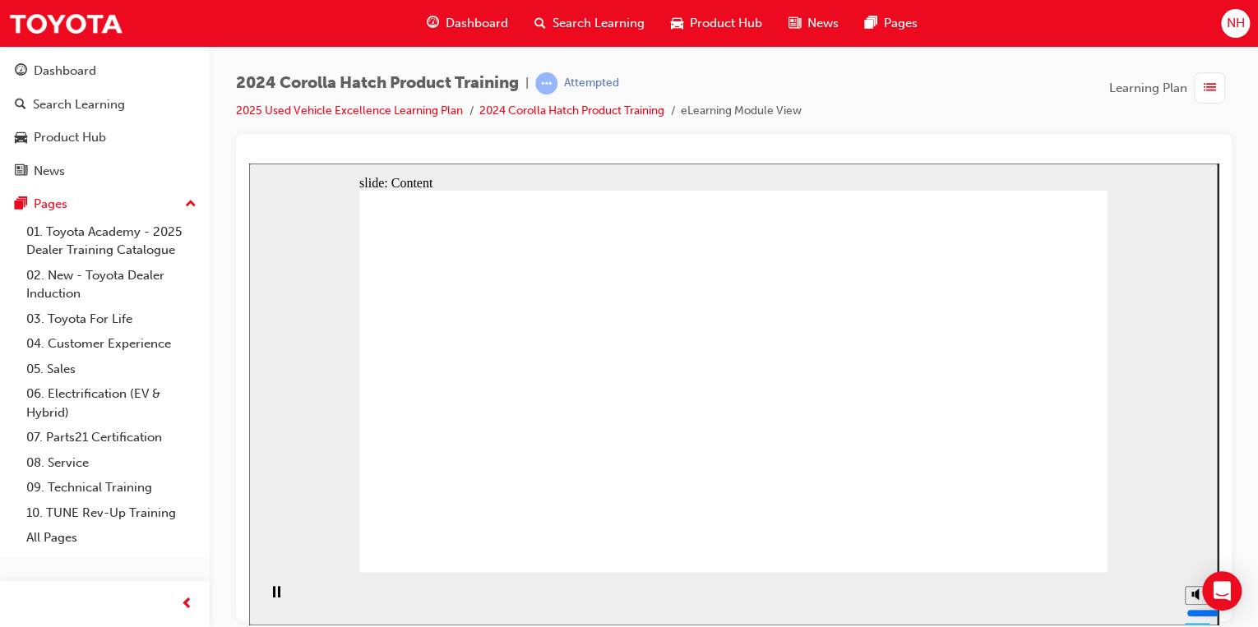
drag, startPoint x: 494, startPoint y: 327, endPoint x: 483, endPoint y: 325, distance: 11.0
drag, startPoint x: 477, startPoint y: 361, endPoint x: 487, endPoint y: 361, distance: 9.9
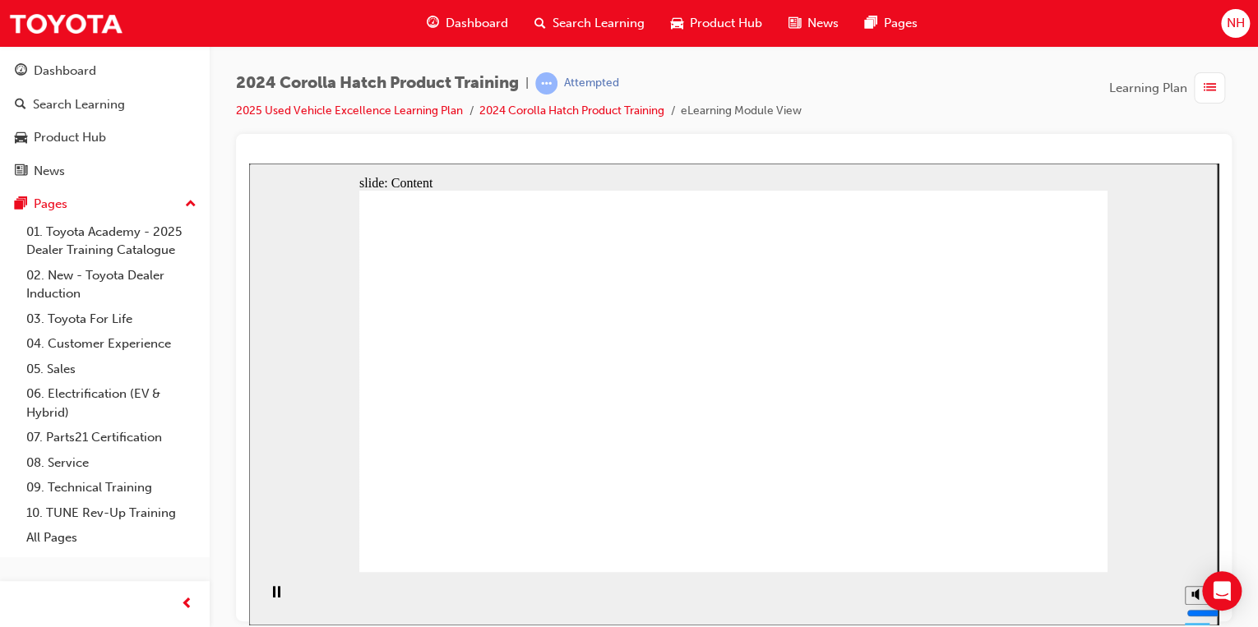
click at [301, 324] on div "slide: Content Rectangle 1 Summary Corolla Hatch Discovery Effective Presentati…" at bounding box center [733, 394] width 968 height 462
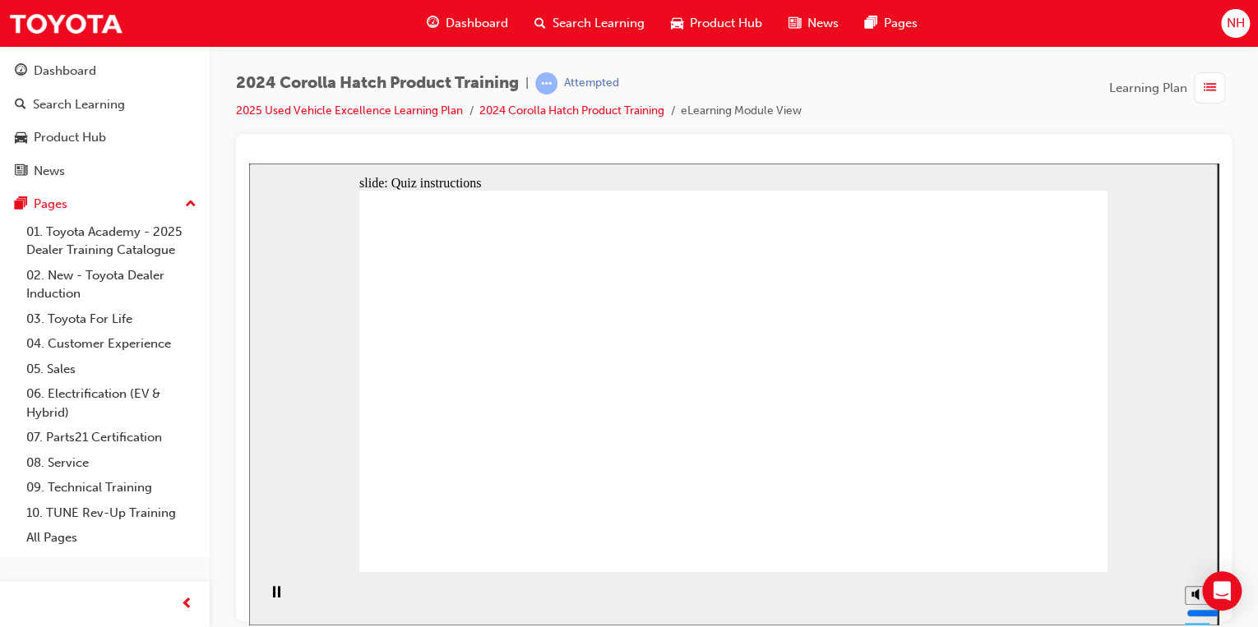
radio input "true"
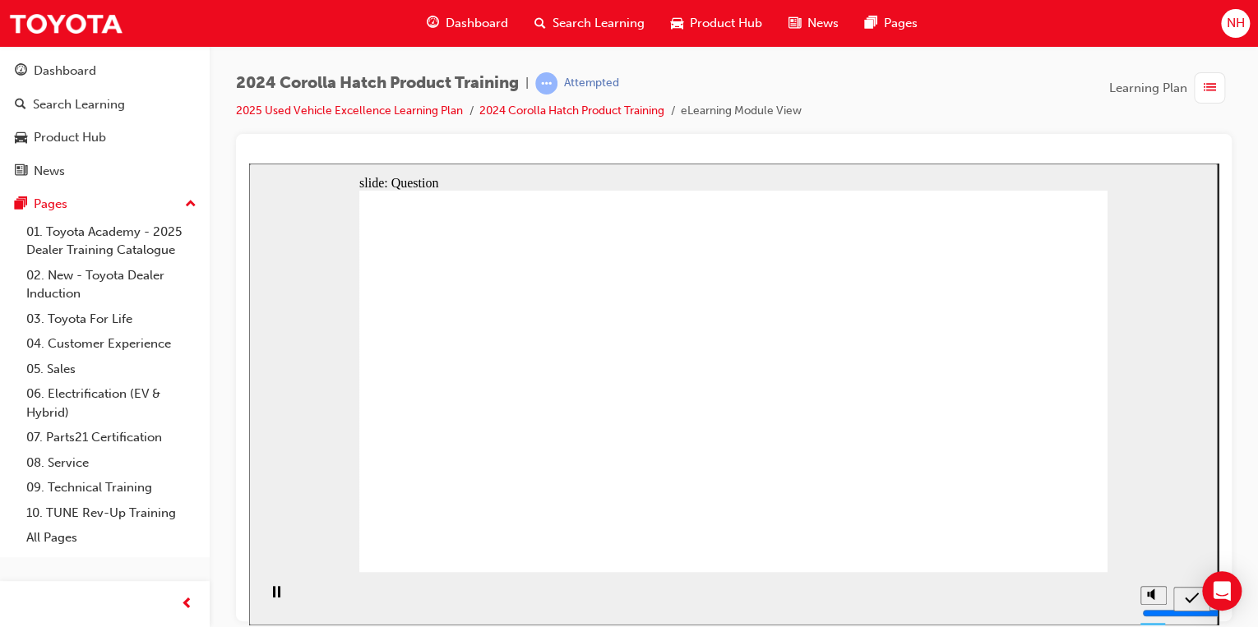
radio input "true"
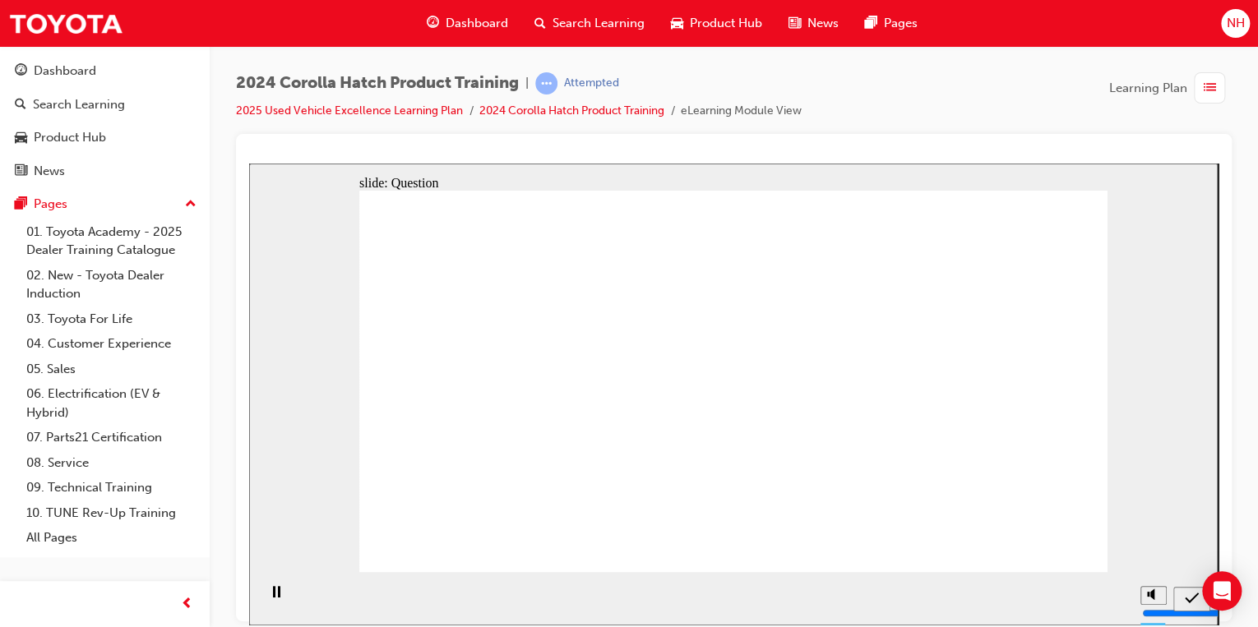
radio input "true"
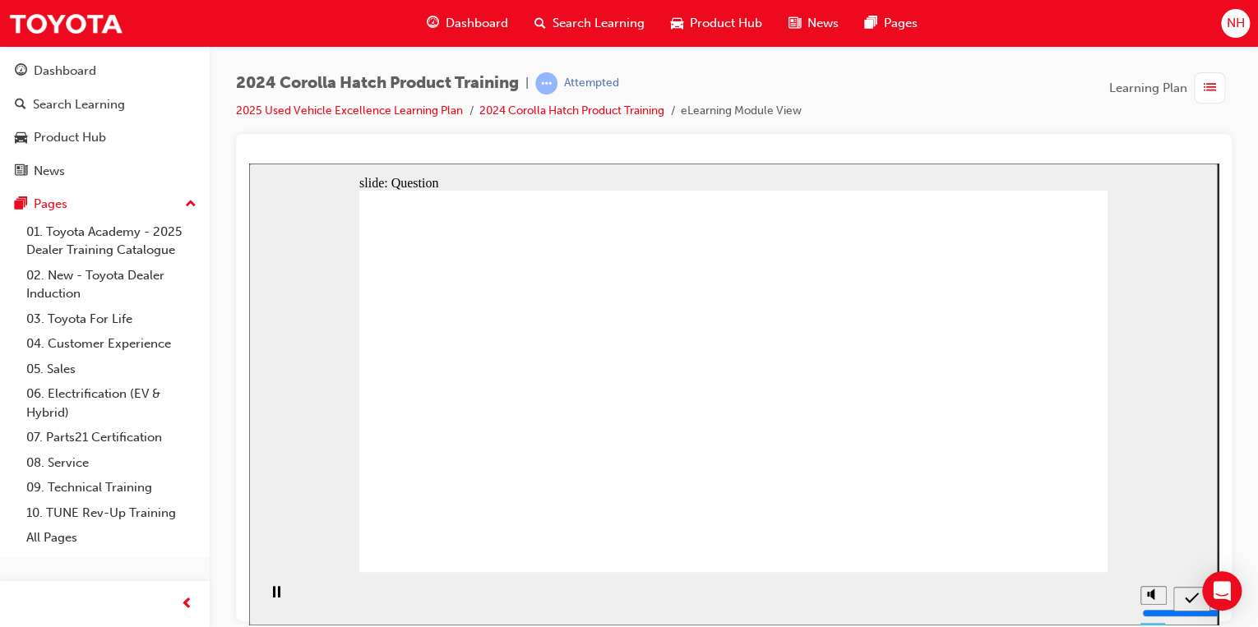
drag, startPoint x: 1029, startPoint y: 362, endPoint x: 1029, endPoint y: 477, distance: 115.1
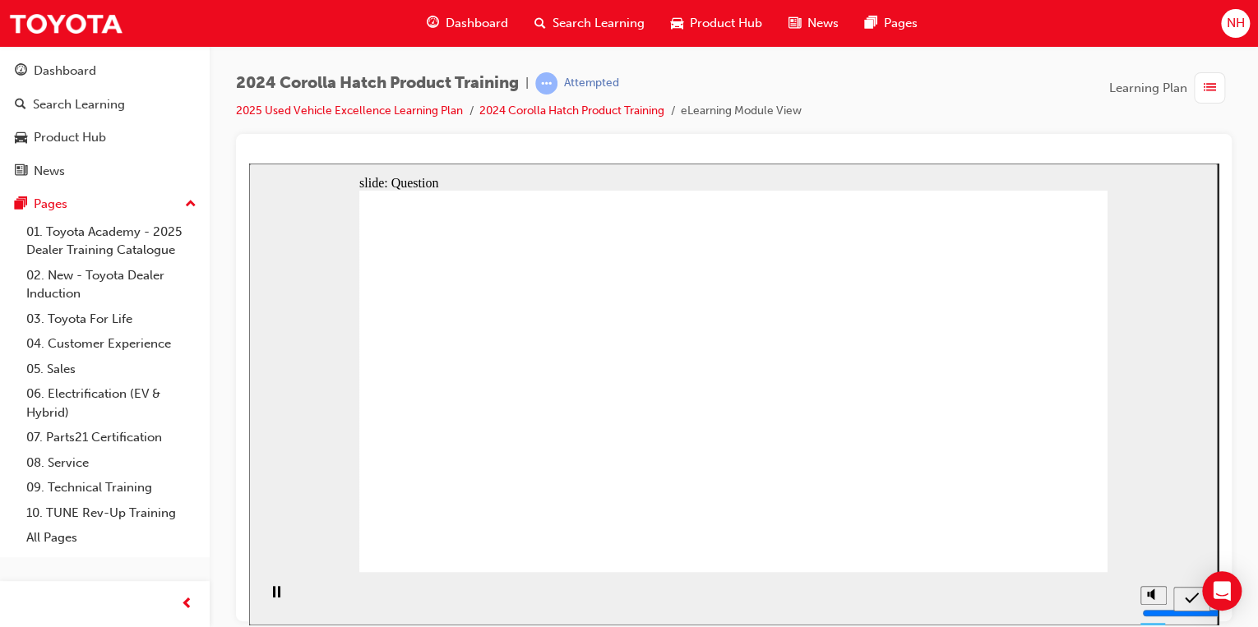
radio input "true"
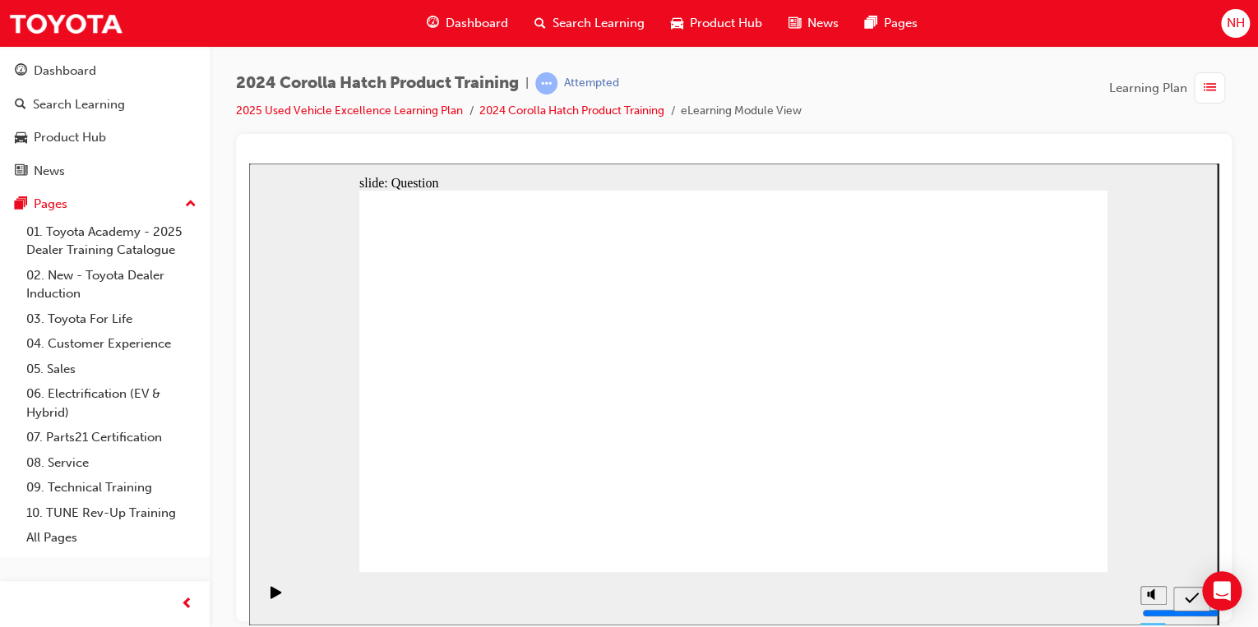
drag, startPoint x: 402, startPoint y: 298, endPoint x: 580, endPoint y: 329, distance: 180.3
drag, startPoint x: 609, startPoint y: 334, endPoint x: 1190, endPoint y: 226, distance: 590.3
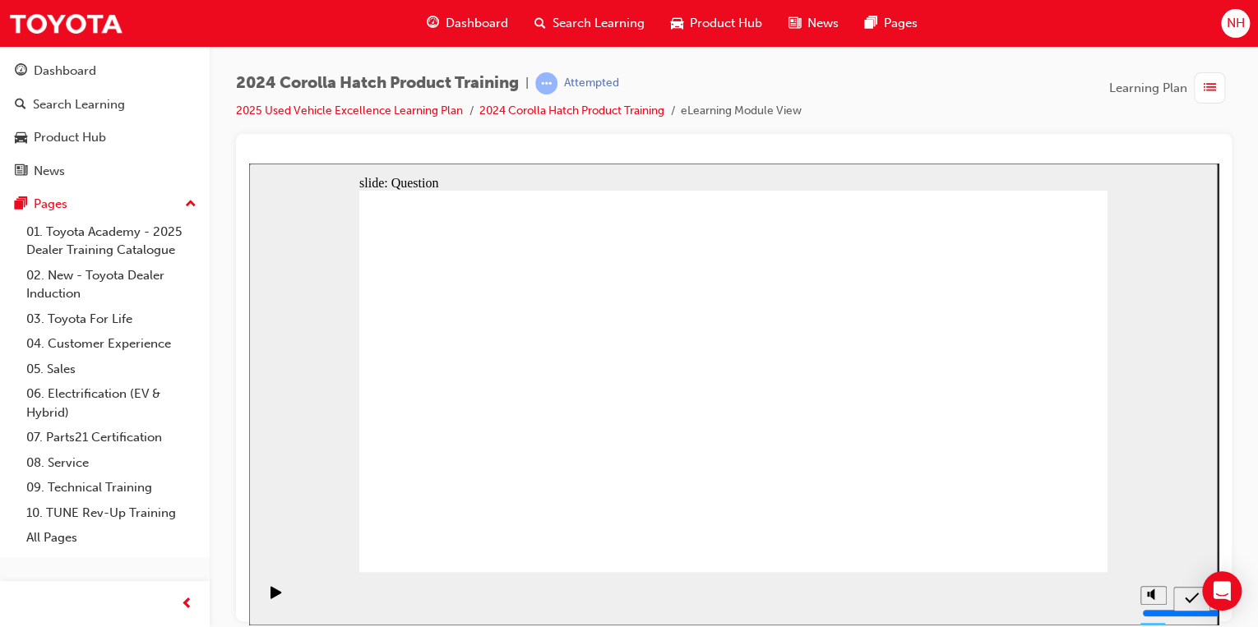
radio input "true"
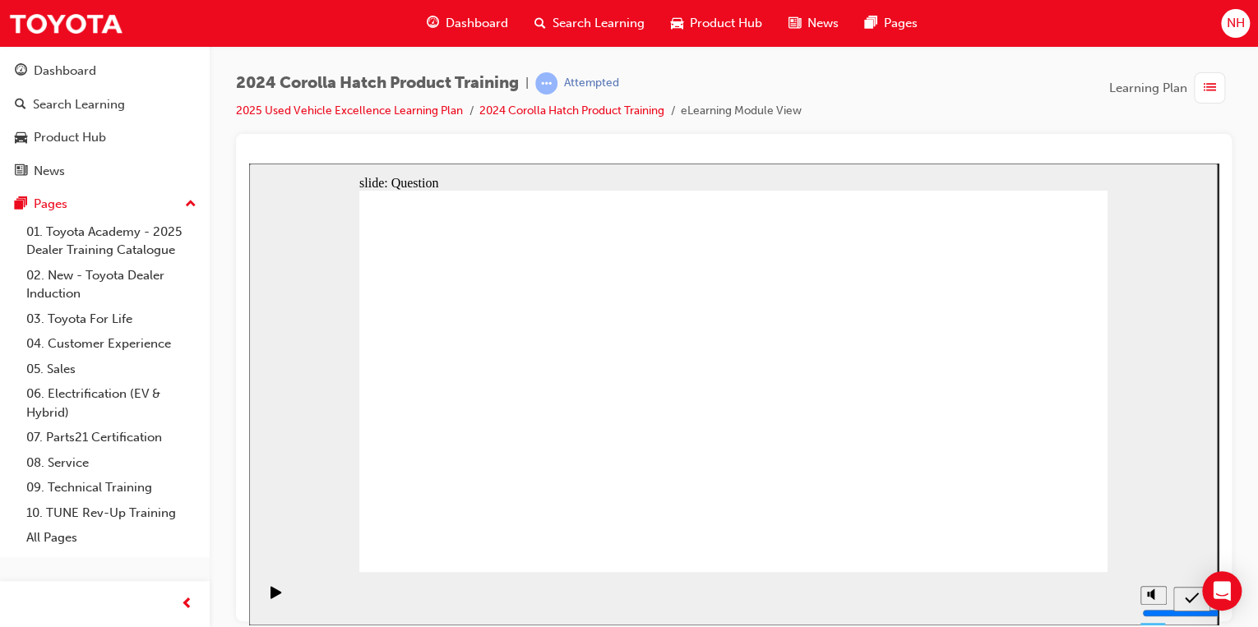
radio input "true"
drag, startPoint x: 1008, startPoint y: 332, endPoint x: 1006, endPoint y: 449, distance: 116.8
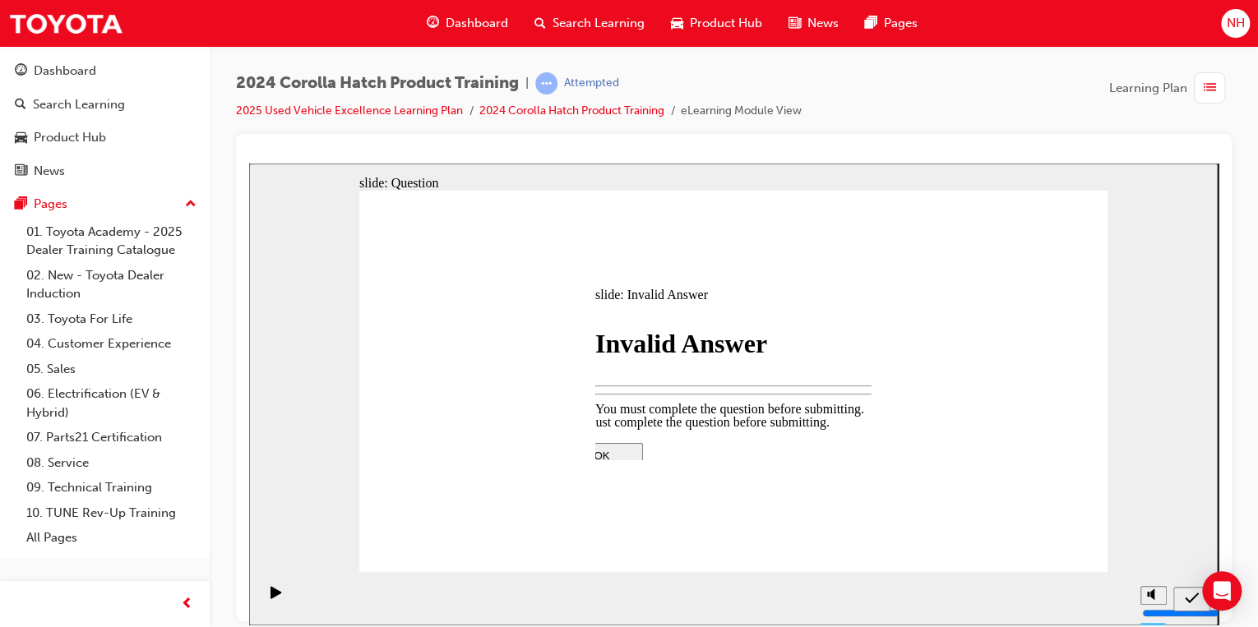
drag, startPoint x: 777, startPoint y: 432, endPoint x: 765, endPoint y: 432, distance: 11.5
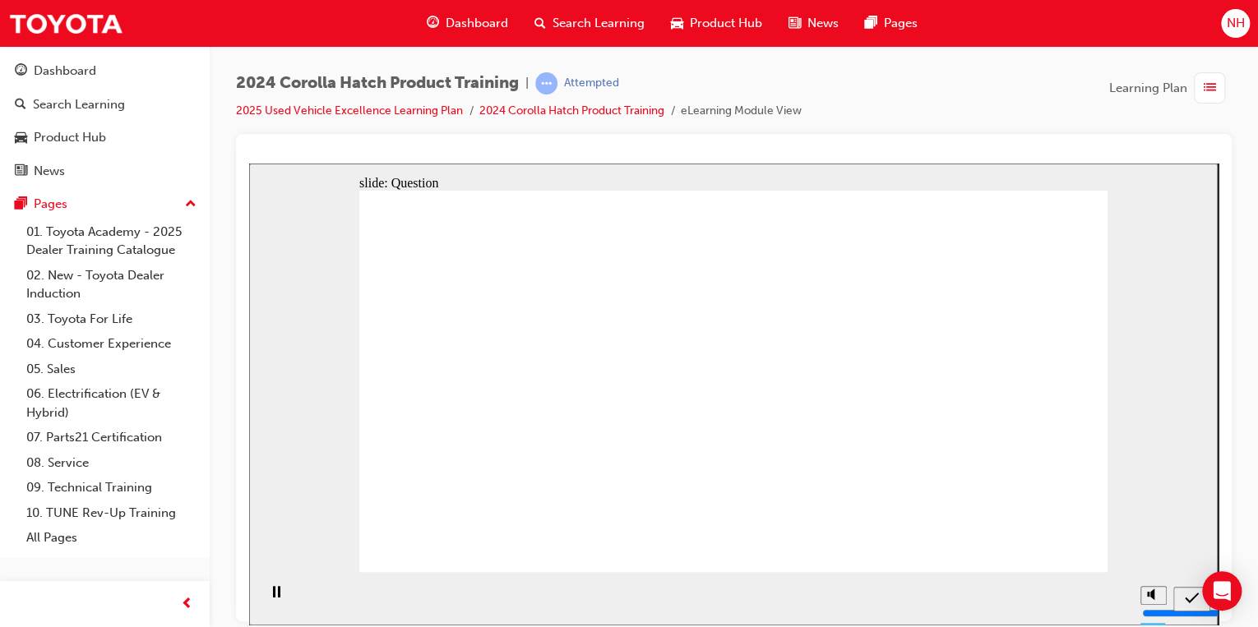
radio input "true"
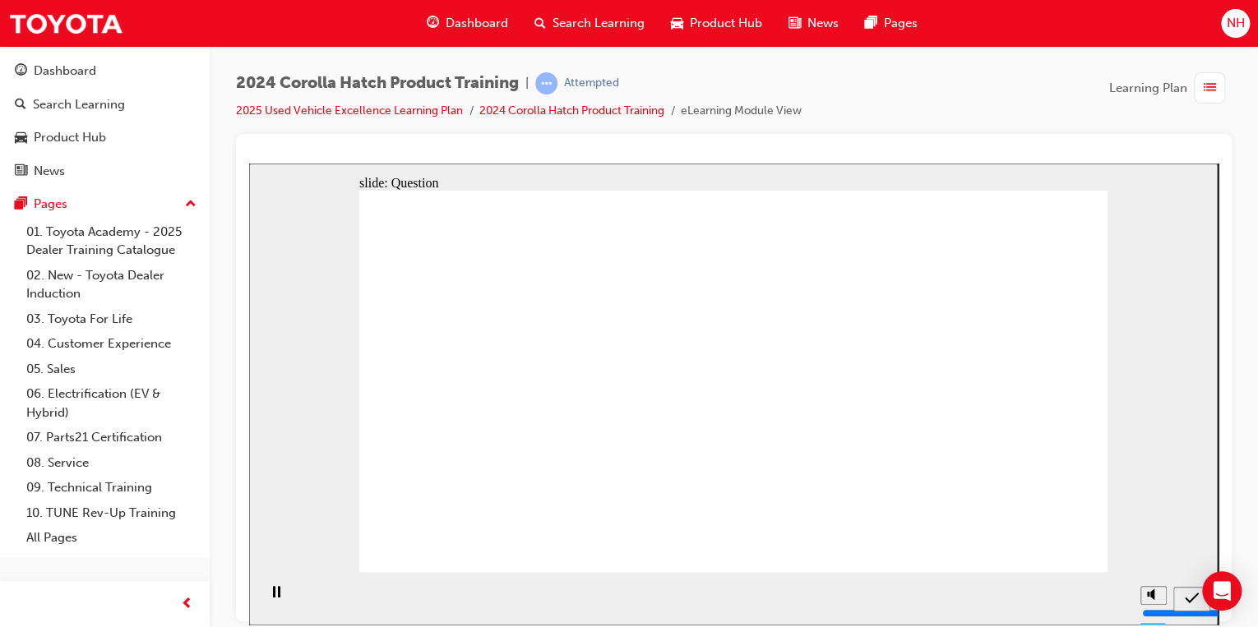
radio input "true"
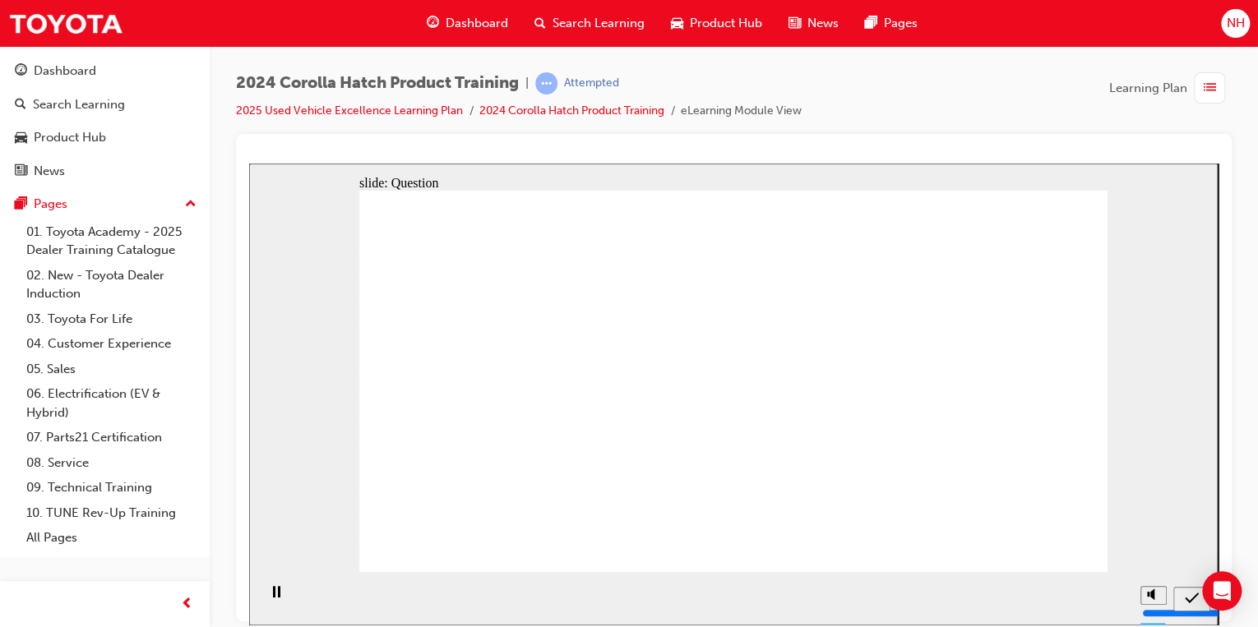
drag, startPoint x: 907, startPoint y: 425, endPoint x: 908, endPoint y: 441, distance: 16.5
radio input "true"
drag, startPoint x: 1017, startPoint y: 534, endPoint x: 1029, endPoint y: 535, distance: 12.4
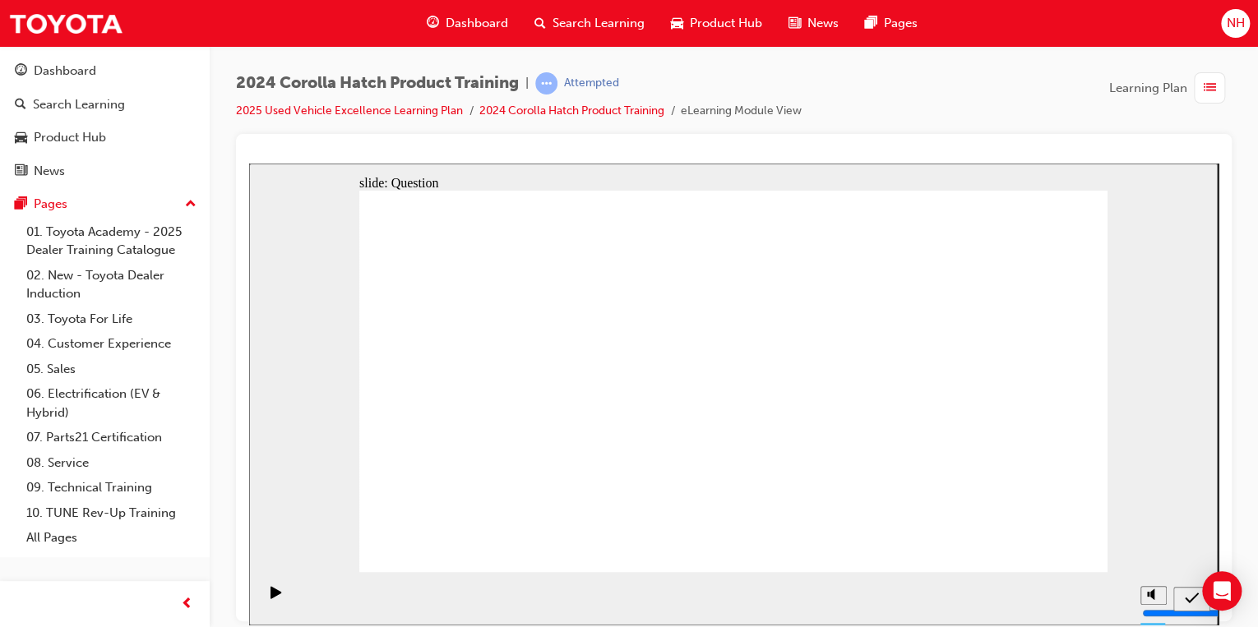
drag, startPoint x: 579, startPoint y: 377, endPoint x: 458, endPoint y: 484, distance: 161.3
drag, startPoint x: 1013, startPoint y: 396, endPoint x: 1022, endPoint y: 498, distance: 102.3
drag, startPoint x: 748, startPoint y: 352, endPoint x: 876, endPoint y: 471, distance: 174.5
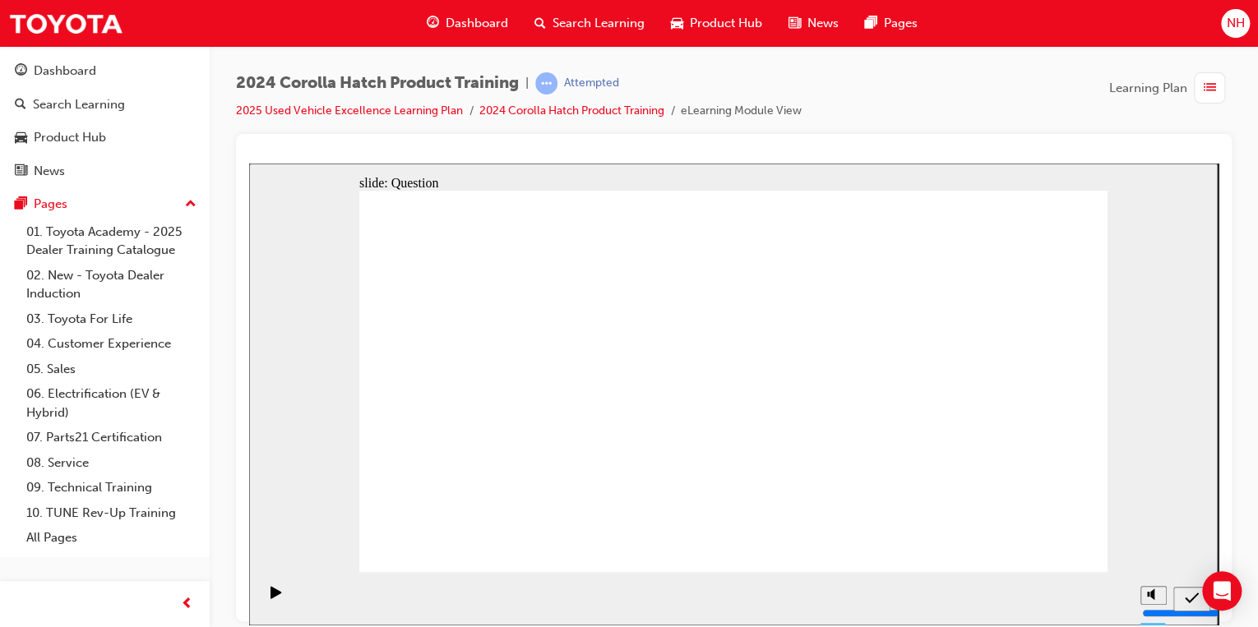
drag, startPoint x: 885, startPoint y: 363, endPoint x: 764, endPoint y: 470, distance: 161.3
drag, startPoint x: 492, startPoint y: 396, endPoint x: 681, endPoint y: 505, distance: 218.0
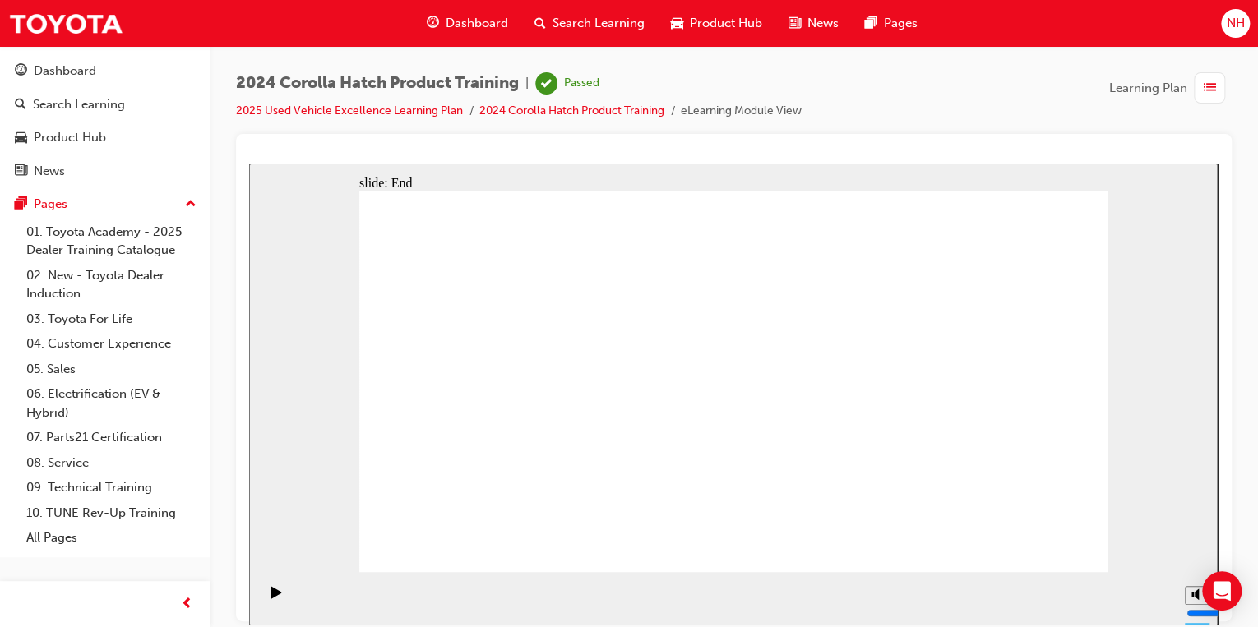
click at [441, 99] on div "2024 Corolla Hatch Product Training | Passed 2025 Used Vehicle Excellence Learn…" at bounding box center [519, 96] width 566 height 49
click at [437, 111] on link "2025 Used Vehicle Excellence Learning Plan" at bounding box center [349, 111] width 227 height 14
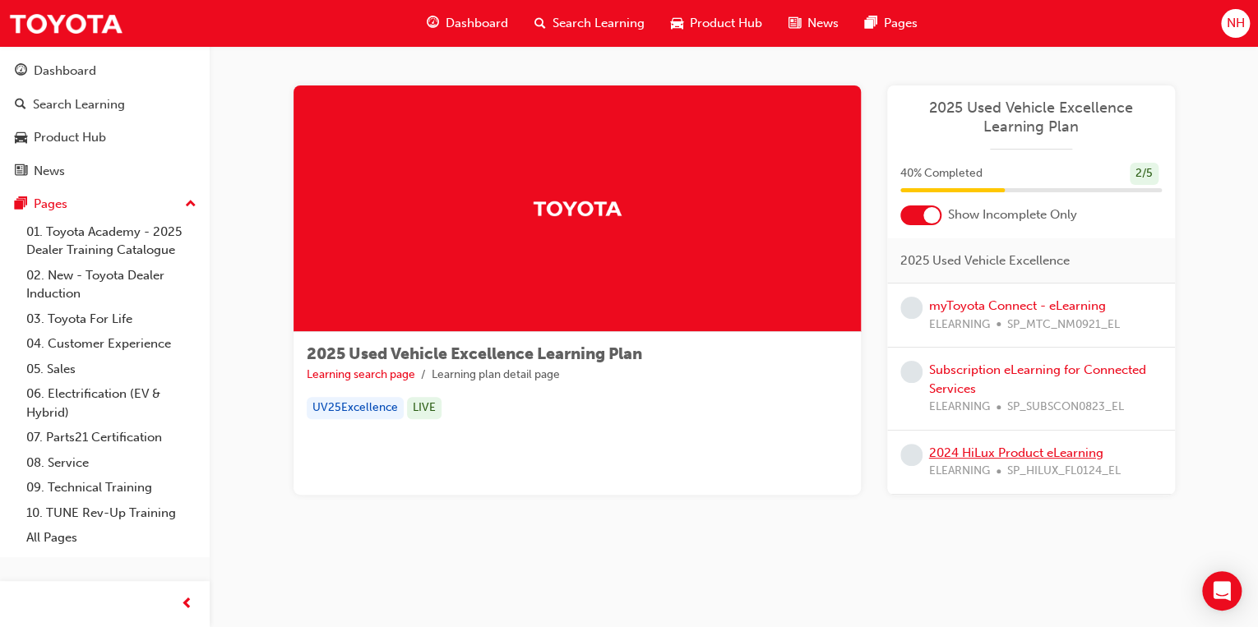
click at [1038, 451] on link "2024 HiLux Product eLearning" at bounding box center [1016, 453] width 174 height 15
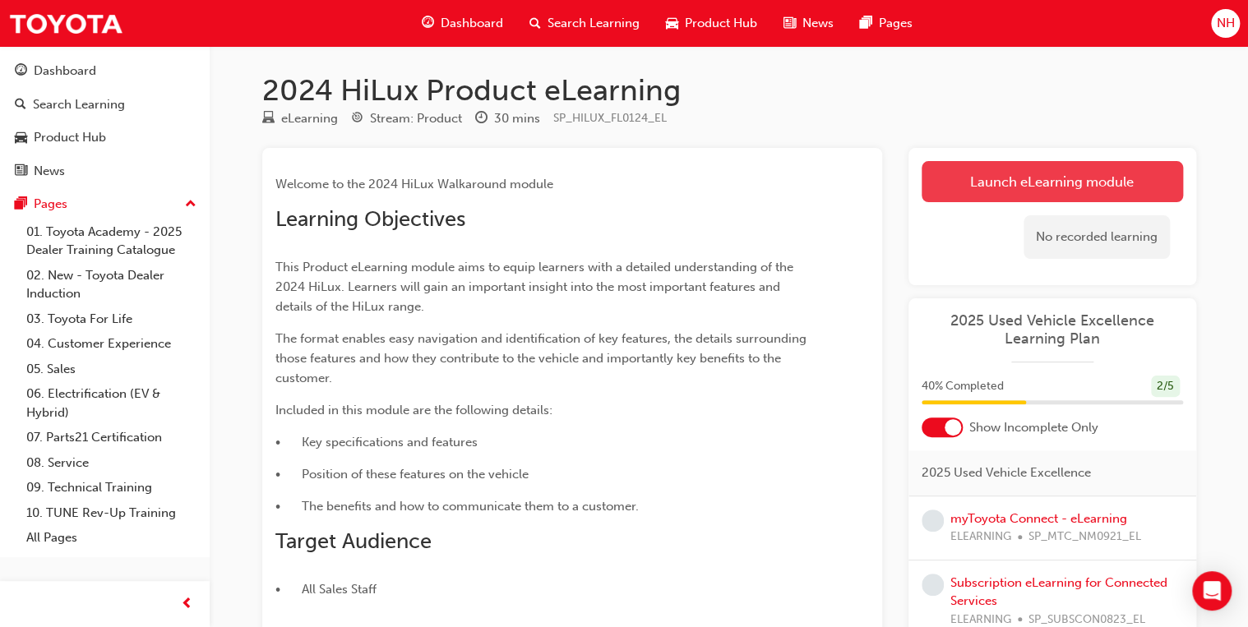
click at [1031, 179] on link "Launch eLearning module" at bounding box center [1052, 181] width 261 height 41
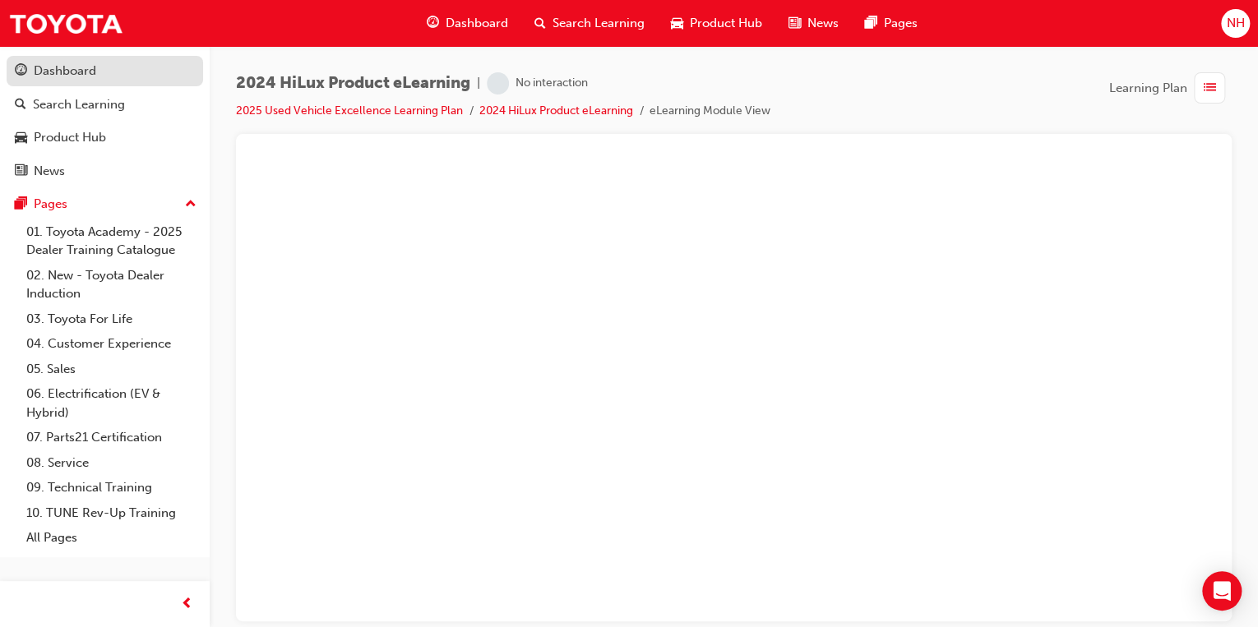
click at [92, 64] on div "Dashboard" at bounding box center [65, 71] width 62 height 19
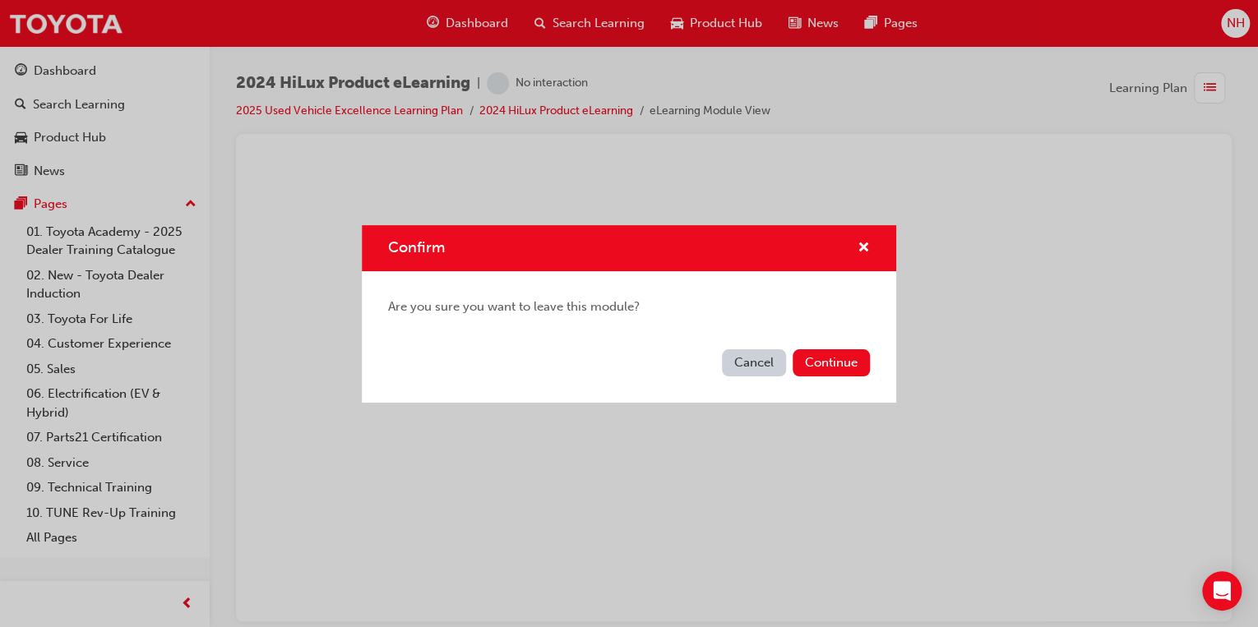
drag, startPoint x: 783, startPoint y: 342, endPoint x: 790, endPoint y: 351, distance: 11.7
click at [787, 349] on div "Cancel Continue" at bounding box center [629, 373] width 534 height 60
drag, startPoint x: 790, startPoint y: 351, endPoint x: 806, endPoint y: 362, distance: 18.9
click at [806, 362] on button "Continue" at bounding box center [831, 362] width 77 height 27
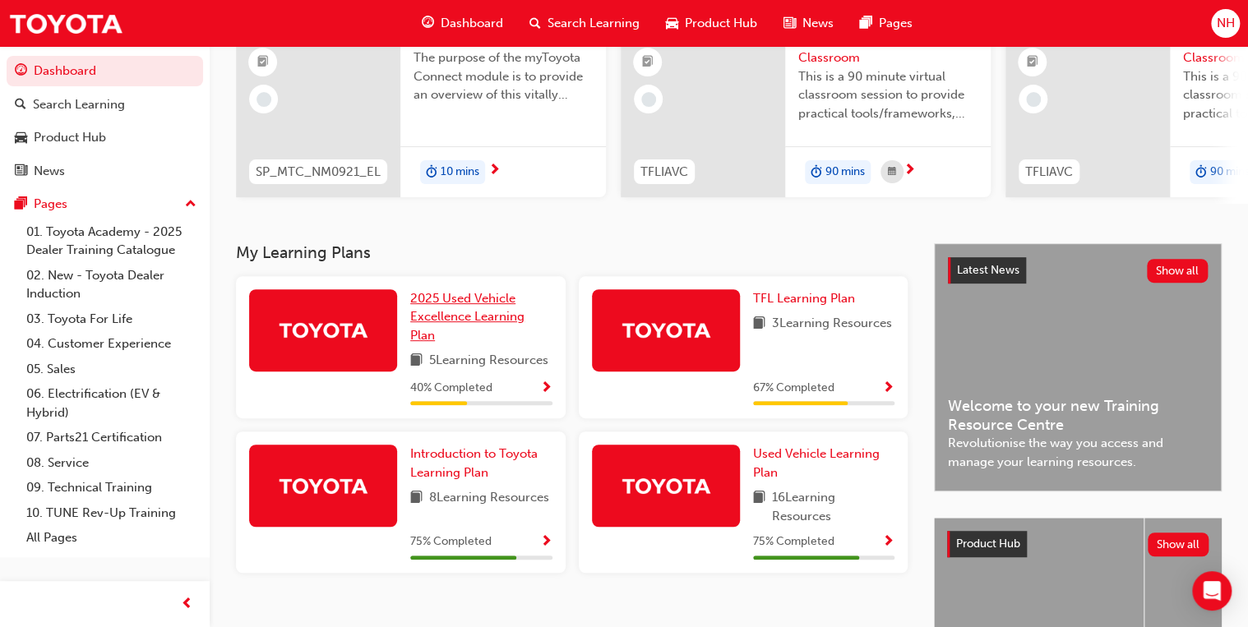
scroll to position [197, 0]
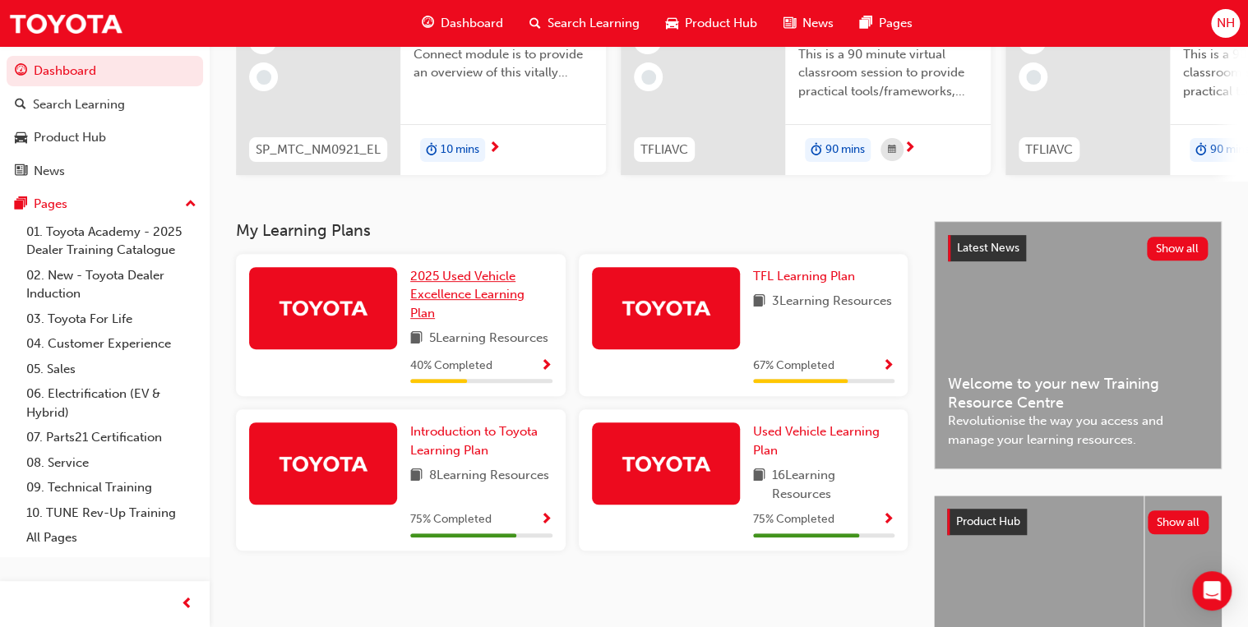
click at [451, 293] on span "2025 Used Vehicle Excellence Learning Plan" at bounding box center [467, 295] width 114 height 52
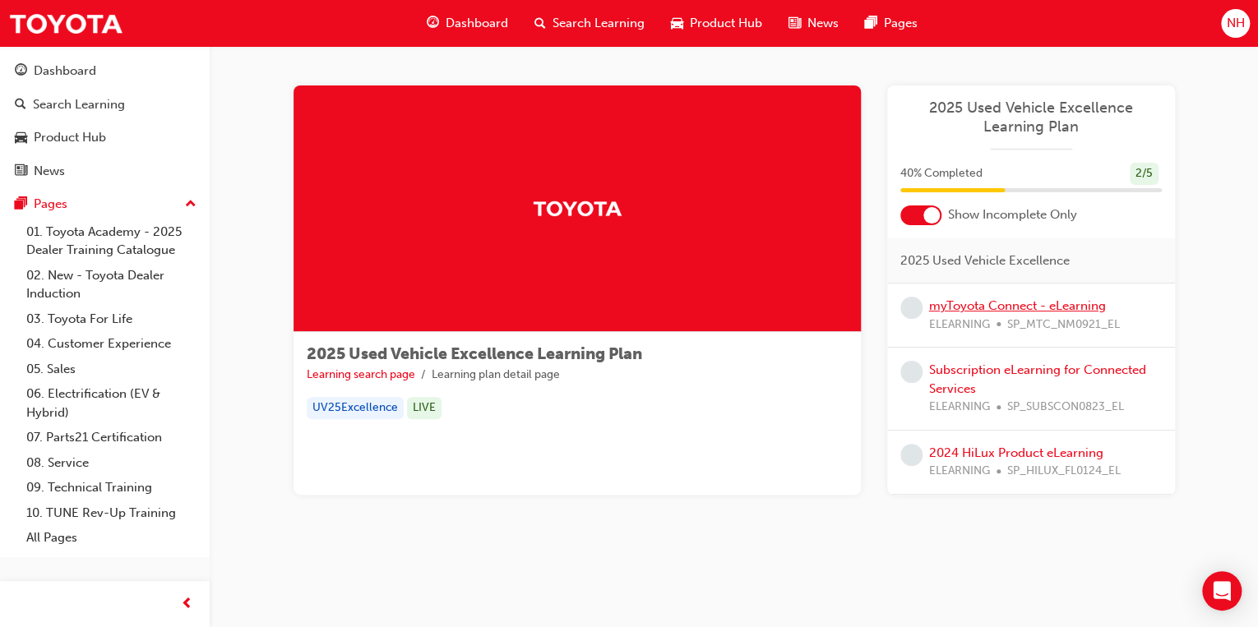
click at [1027, 305] on link "myToyota Connect - eLearning" at bounding box center [1017, 305] width 177 height 15
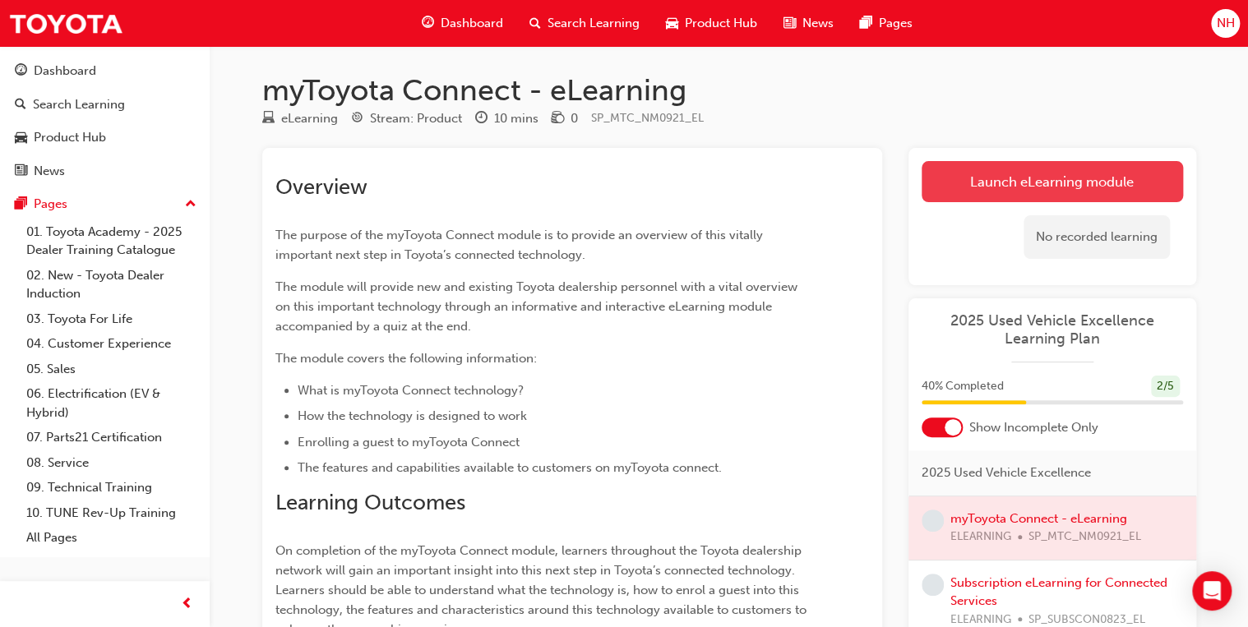
click at [1022, 181] on link "Launch eLearning module" at bounding box center [1052, 181] width 261 height 41
